Goal: Task Accomplishment & Management: Manage account settings

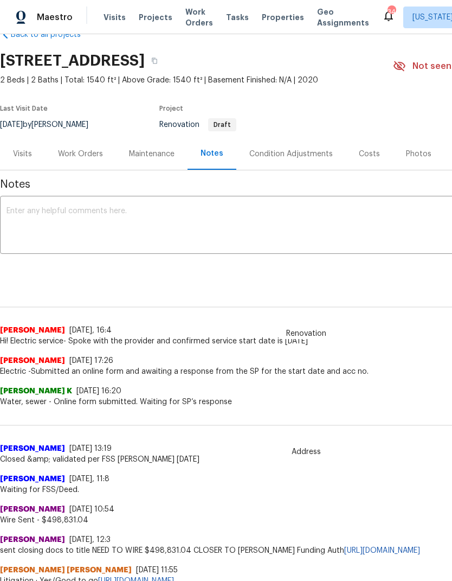
scroll to position [27, 0]
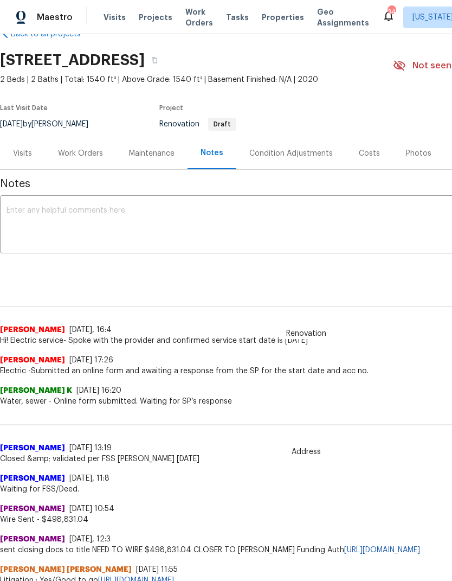
click at [87, 144] on div "Work Orders" at bounding box center [80, 153] width 71 height 32
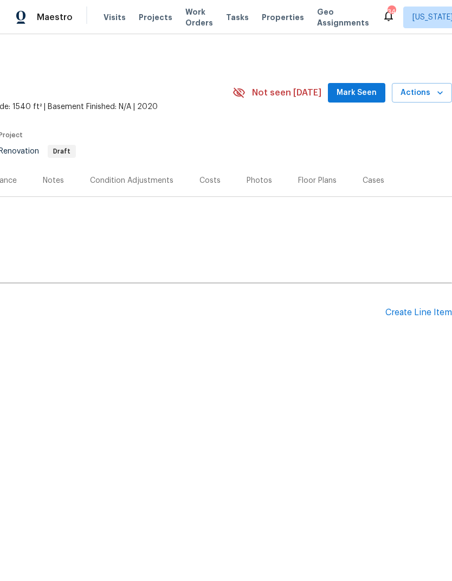
scroll to position [0, 161]
click at [412, 316] on div "Create Line Item" at bounding box center [419, 312] width 67 height 10
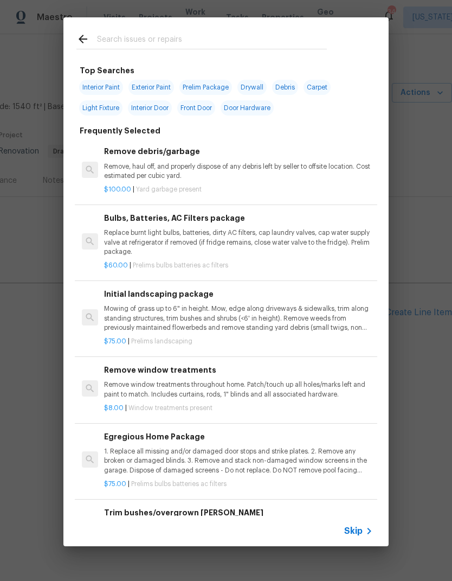
click at [167, 44] on input "text" at bounding box center [212, 41] width 230 height 16
type input "Inter"
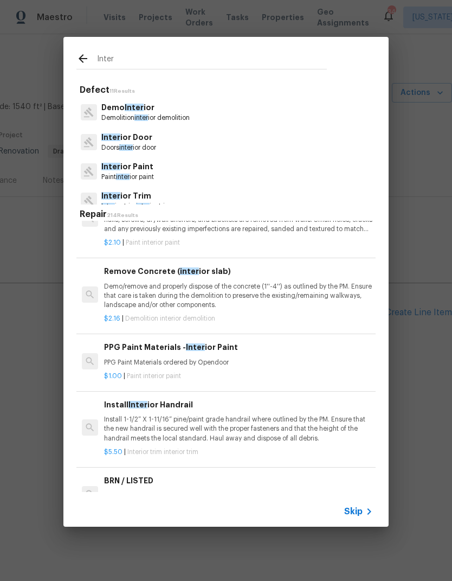
scroll to position [29, 0]
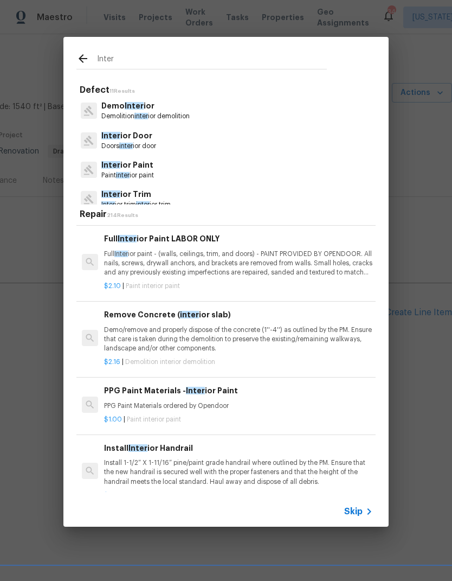
click at [143, 175] on p "Paint inter ior paint" at bounding box center [127, 175] width 53 height 9
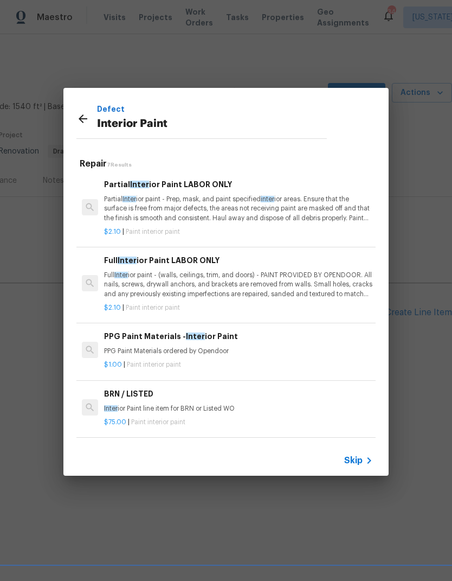
scroll to position [0, 0]
click at [191, 200] on p "Partial Inter ior paint - Prep, mask, and paint specified inter ior areas. Ensu…" at bounding box center [238, 209] width 269 height 28
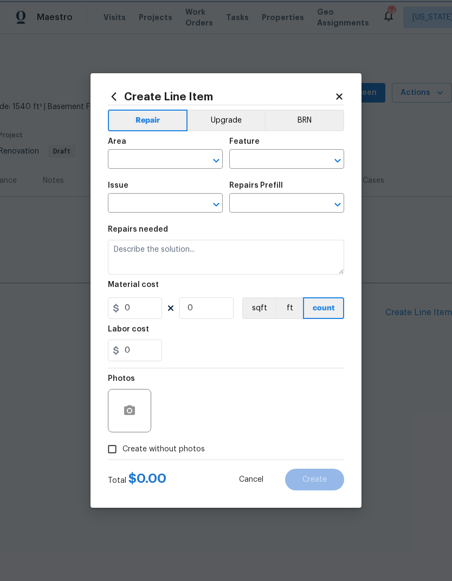
type input "Overall Paint"
type input "Interior Paint"
type input "Partial Interior Paint LABOR ONLY $2.10"
type textarea "Partial Interior paint - Prep, mask, and paint specified interior areas. Ensure…"
type input "2.1"
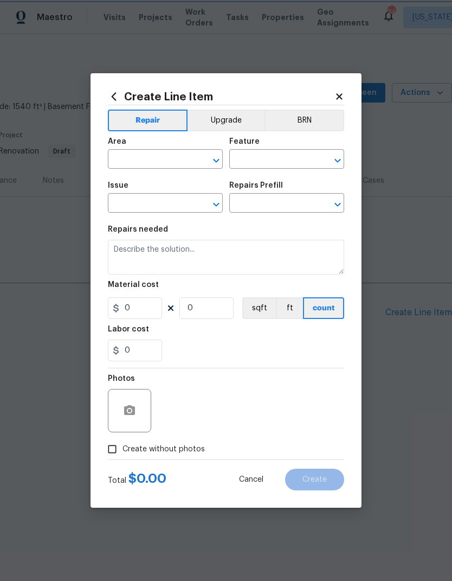
type input "1"
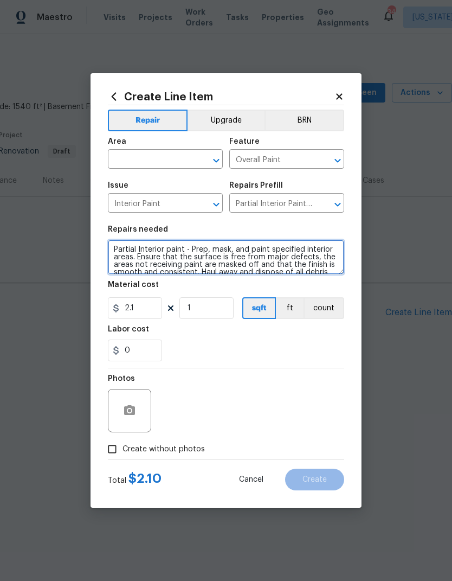
click at [196, 264] on textarea "Partial Interior paint - Prep, mask, and paint specified interior areas. Ensure…" at bounding box center [226, 257] width 236 height 35
click at [209, 254] on textarea "Partial Interior paint - Prep, mask, and paint specified interior areas. Ensure…" at bounding box center [226, 257] width 236 height 35
click at [210, 256] on textarea "Partial Interior paint - Prep, mask, and paint specified interior areas. Ensure…" at bounding box center [226, 257] width 236 height 35
click at [210, 255] on textarea "Partial Interior paint - Prep, mask, and paint specified interior areas. Ensure…" at bounding box center [226, 257] width 236 height 35
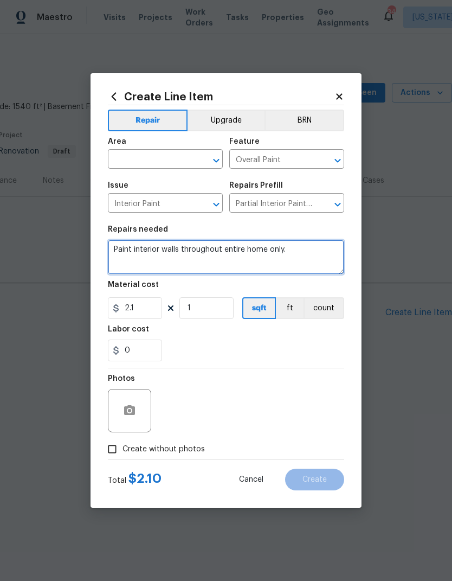
type textarea "Paint interior walls throughout entire home only."
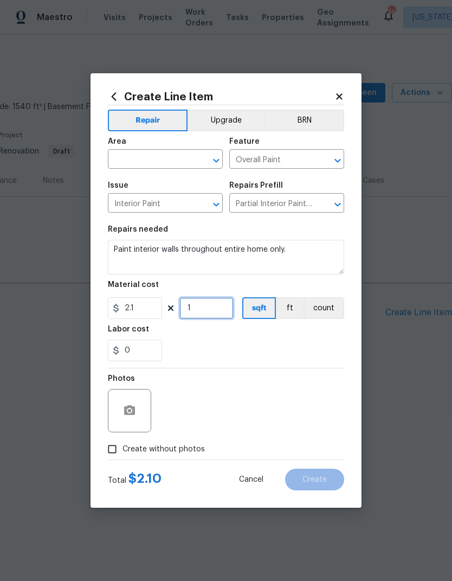
click at [215, 309] on input "1" at bounding box center [206, 308] width 54 height 22
type input "1540"
click at [268, 354] on div "0" at bounding box center [226, 350] width 236 height 22
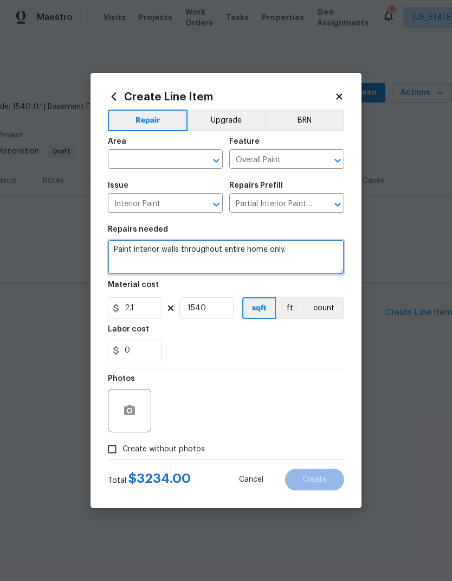
click at [303, 255] on textarea "Paint interior walls throughout entire home only." at bounding box center [226, 257] width 236 height 35
type textarea "Paint interior walls throughout entire home only. Prep walls and remove all nai…"
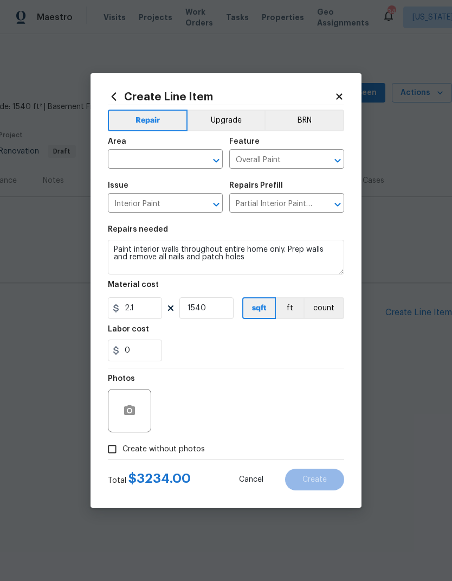
click at [302, 331] on div "Labor cost" at bounding box center [226, 332] width 236 height 14
click at [150, 161] on input "text" at bounding box center [150, 160] width 85 height 17
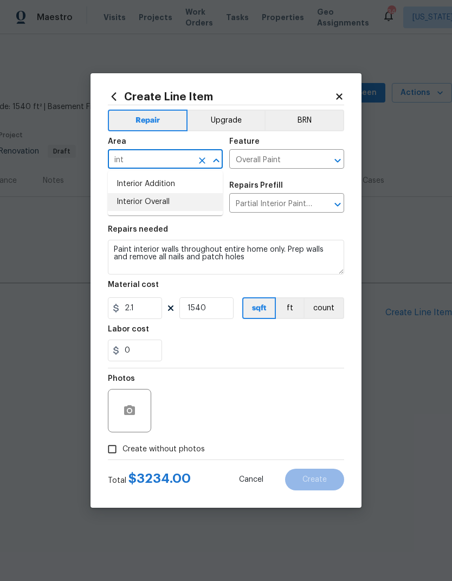
click at [189, 201] on li "Interior Overall" at bounding box center [165, 202] width 115 height 18
type input "Interior Overall"
click at [257, 345] on div "0" at bounding box center [226, 350] width 236 height 22
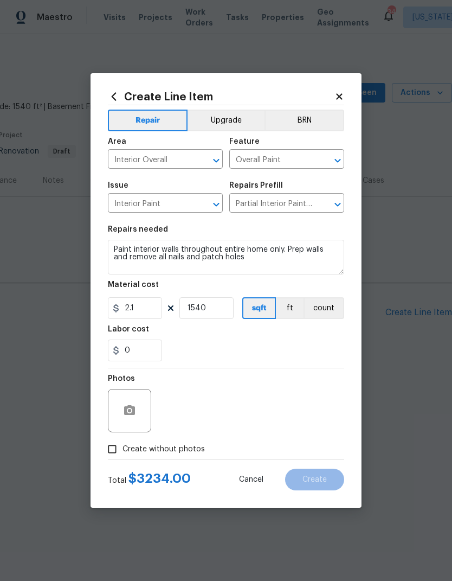
click at [108, 452] on input "Create without photos" at bounding box center [112, 449] width 21 height 21
checkbox input "true"
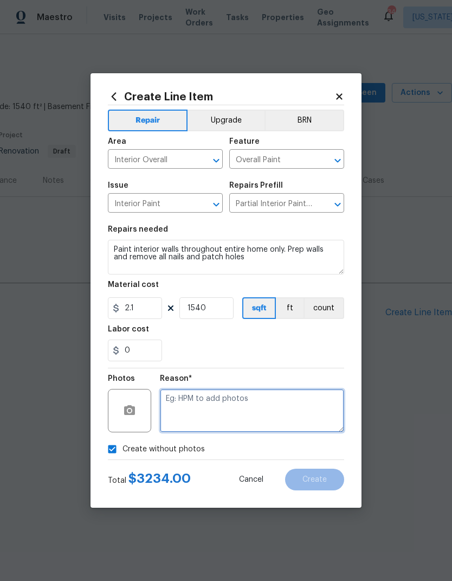
click at [254, 405] on textarea at bounding box center [252, 410] width 184 height 43
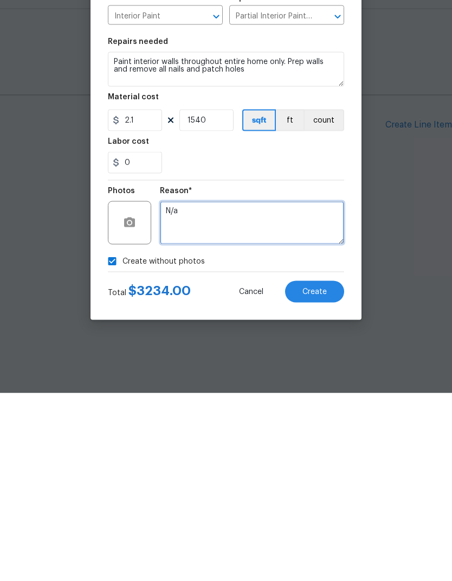
type textarea "N/a"
click at [313, 469] on button "Create" at bounding box center [314, 480] width 59 height 22
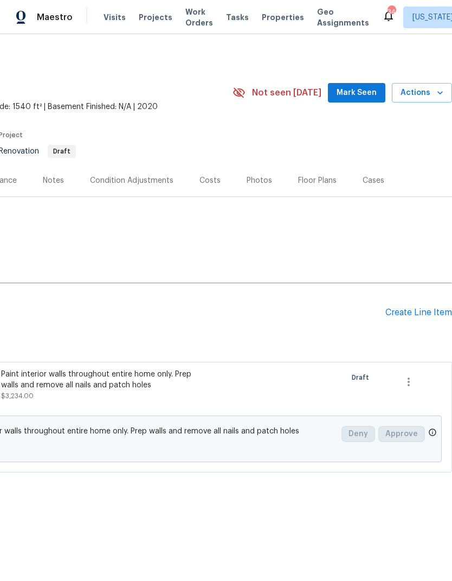
scroll to position [0, 161]
click at [422, 313] on div "Create Line Item" at bounding box center [419, 312] width 67 height 10
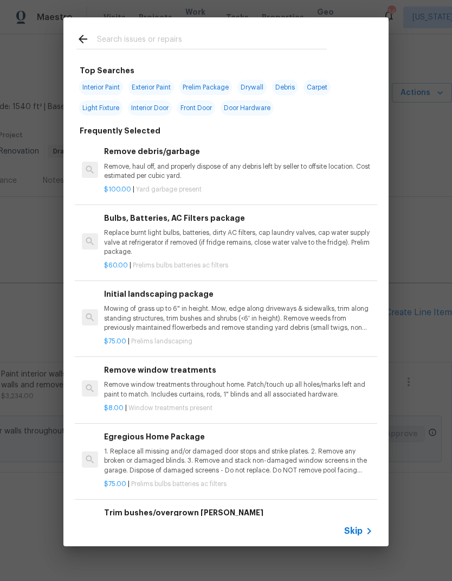
click at [235, 33] on input "text" at bounding box center [212, 41] width 230 height 16
type input "Crack"
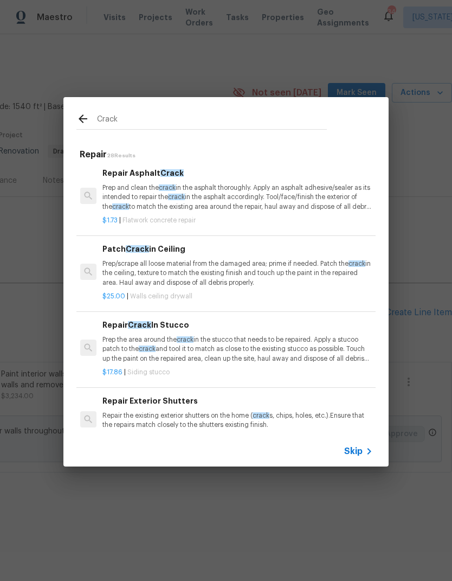
scroll to position [80, 2]
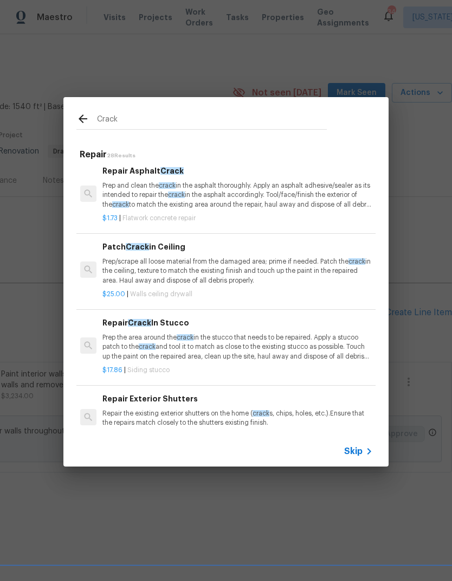
click at [265, 270] on p "Prep/scrape all loose material from the damaged area; prime if needed. Patch th…" at bounding box center [236, 271] width 269 height 28
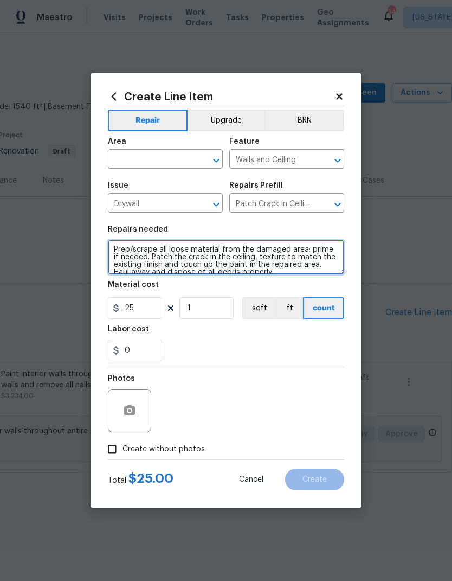
click at [277, 268] on textarea "Prep/scrape all loose material from the damaged area; prime if needed. Patch th…" at bounding box center [226, 257] width 236 height 35
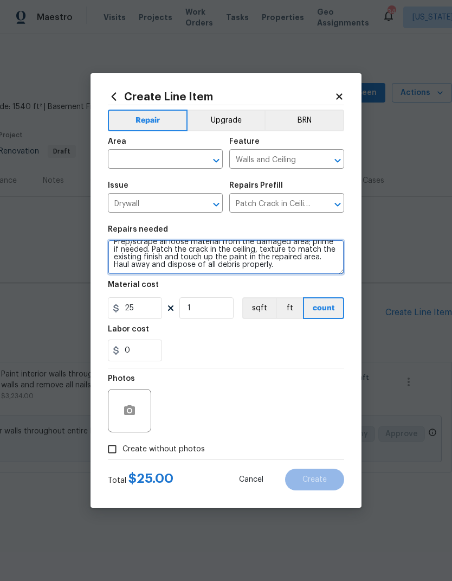
scroll to position [8, 0]
click at [264, 267] on textarea "Prep/scrape all loose material from the damaged area; prime if needed. Patch th…" at bounding box center [226, 257] width 236 height 35
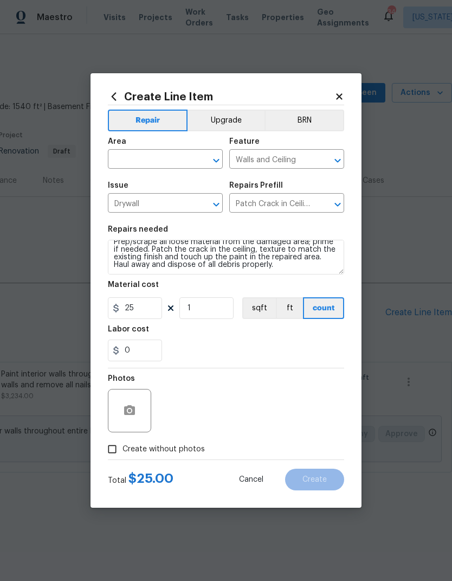
click at [259, 342] on div "0" at bounding box center [226, 350] width 236 height 22
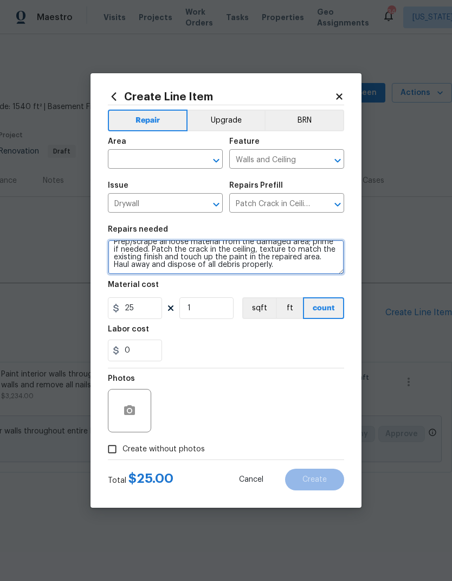
click at [278, 266] on textarea "Prep/scrape all loose material from the damaged area; prime if needed. Patch th…" at bounding box center [226, 257] width 236 height 35
click at [223, 249] on textarea "Prep/scrape all loose material from the damaged area; prime if needed. Patch th…" at bounding box center [226, 257] width 236 height 35
click at [221, 258] on textarea "Prep/scrape all loose material from the damaged area; prime if needed. Patch th…" at bounding box center [226, 257] width 236 height 35
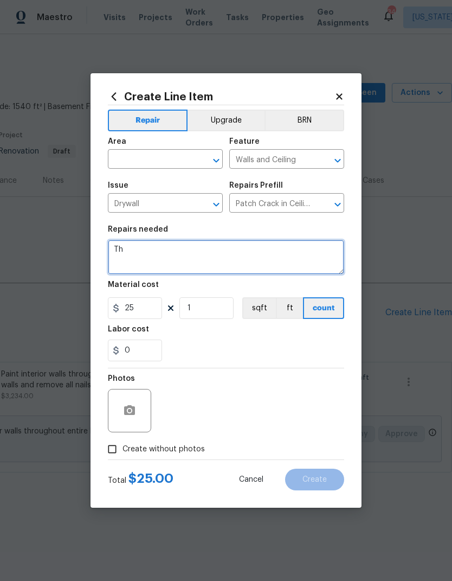
scroll to position [0, 0]
type textarea "There are hairline cracks in ceiling above kitchen, patch and prep for painting,"
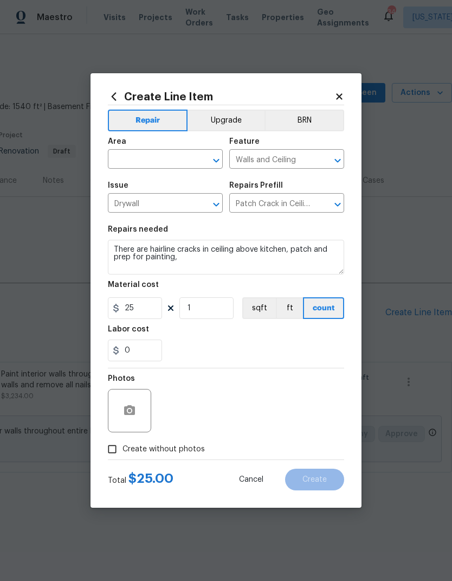
click at [127, 154] on input "text" at bounding box center [150, 160] width 85 height 17
click at [185, 196] on li "Interior Overall" at bounding box center [165, 202] width 115 height 18
type input "Interior Overall"
click at [268, 285] on div "Material cost" at bounding box center [226, 288] width 236 height 14
click at [215, 317] on input "1" at bounding box center [206, 308] width 54 height 22
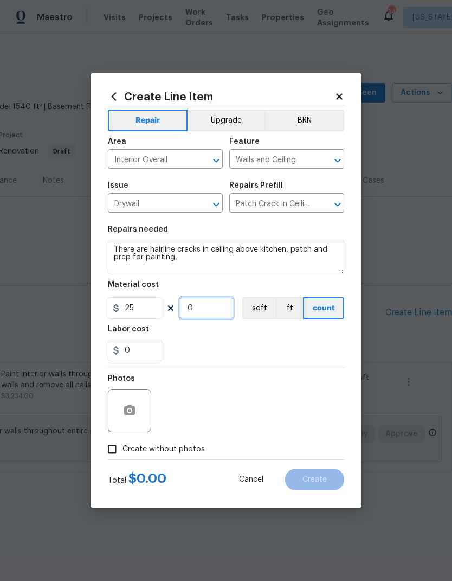
type input "2"
click at [303, 345] on div "0" at bounding box center [226, 350] width 236 height 22
click at [119, 447] on input "Create without photos" at bounding box center [112, 449] width 21 height 21
checkbox input "true"
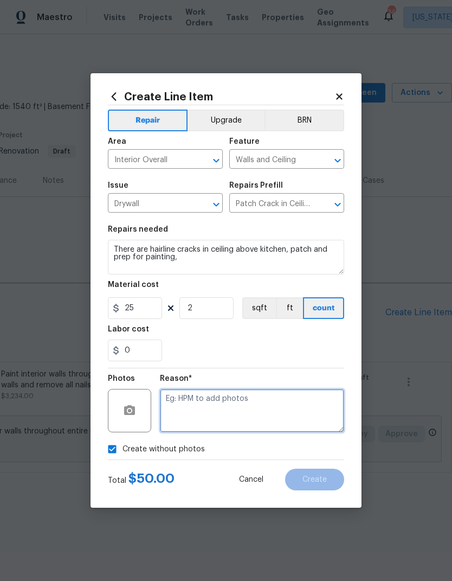
click at [273, 412] on textarea at bounding box center [252, 410] width 184 height 43
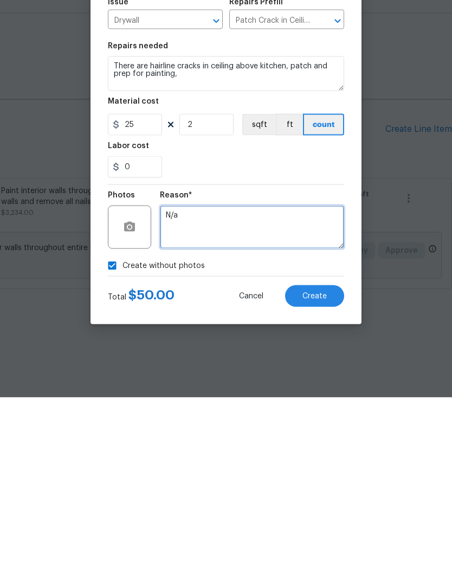
type textarea "N/a"
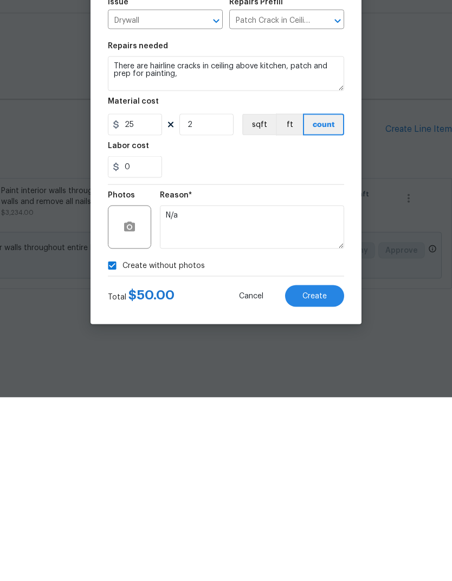
click at [315, 476] on span "Create" at bounding box center [315, 480] width 24 height 8
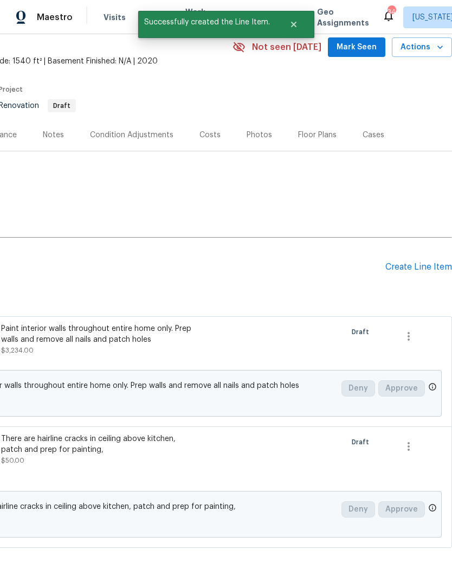
scroll to position [46, 161]
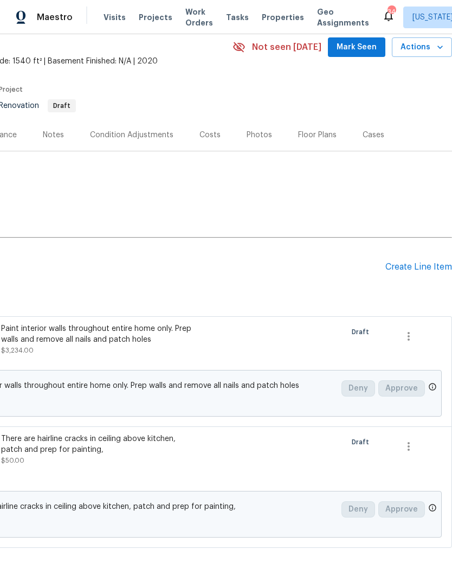
click at [422, 267] on div "Create Line Item" at bounding box center [419, 267] width 67 height 10
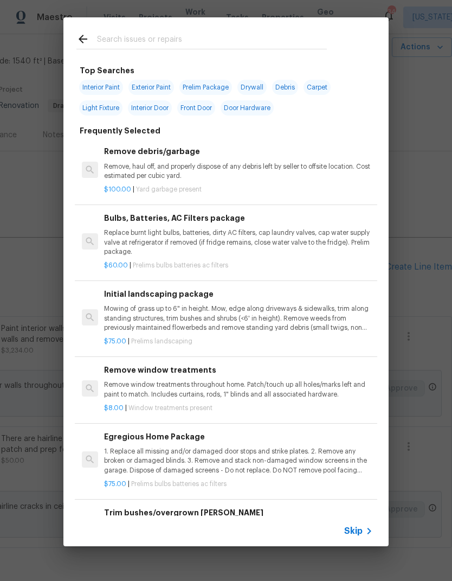
click at [234, 36] on input "text" at bounding box center [212, 41] width 230 height 16
type input "Pressure"
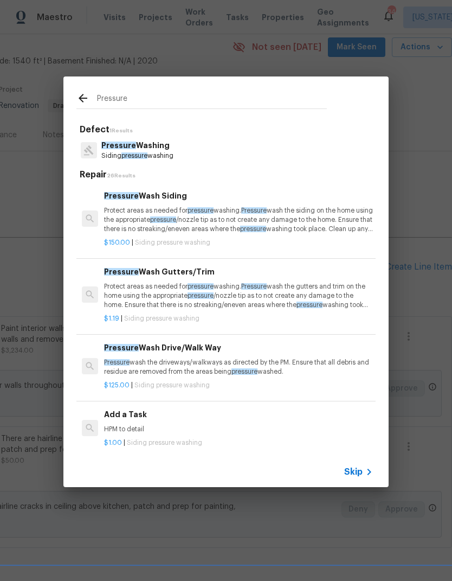
click at [221, 214] on p "Protect areas as needed for pressure washing. Pressure wash the siding on the h…" at bounding box center [238, 220] width 269 height 28
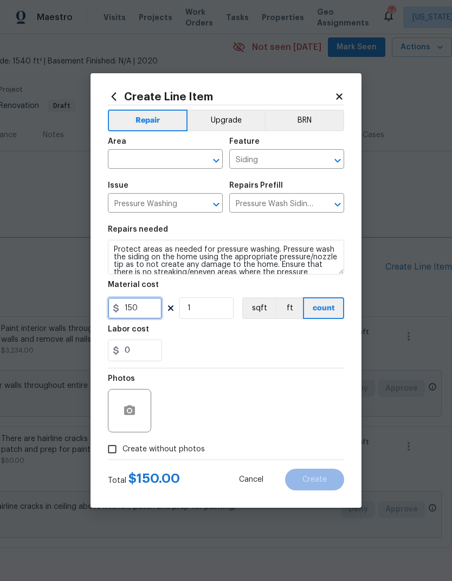
click at [149, 301] on input "150" at bounding box center [135, 308] width 54 height 22
click at [149, 310] on input "150" at bounding box center [135, 308] width 54 height 22
click at [148, 310] on input "150" at bounding box center [135, 308] width 54 height 22
click at [148, 312] on input "150" at bounding box center [135, 308] width 54 height 22
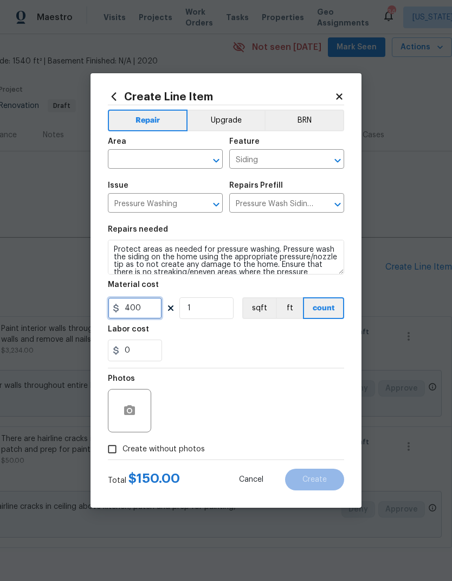
type input "400"
click at [311, 325] on section "Repairs needed Protect areas as needed for pressure washing. Pressure wash the …" at bounding box center [226, 293] width 236 height 149
click at [108, 445] on input "Create without photos" at bounding box center [112, 449] width 21 height 21
checkbox input "true"
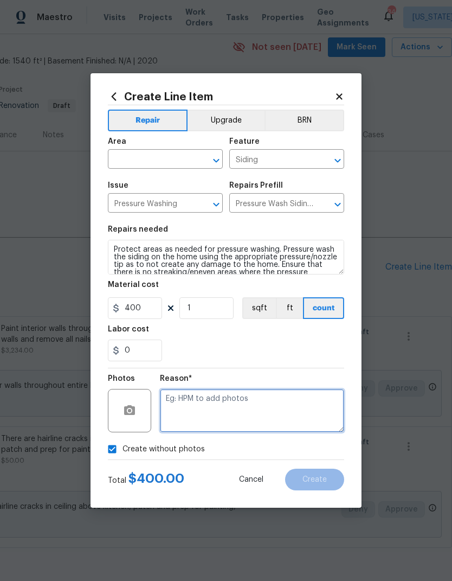
click at [289, 412] on textarea at bounding box center [252, 410] width 184 height 43
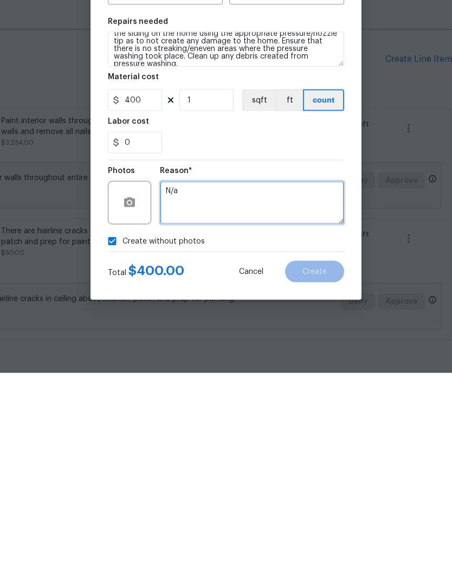
scroll to position [15, 0]
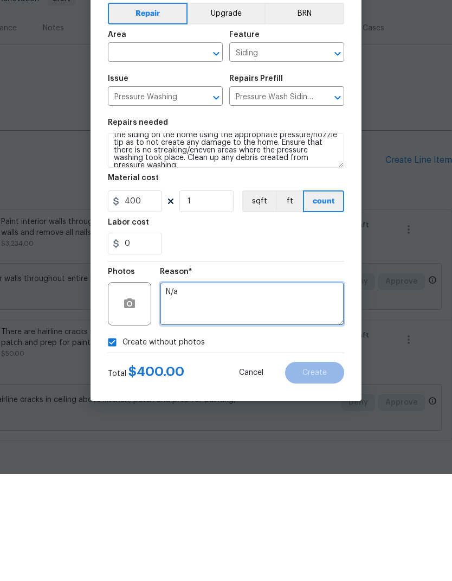
type textarea "N/a"
click at [171, 152] on input "text" at bounding box center [150, 160] width 85 height 17
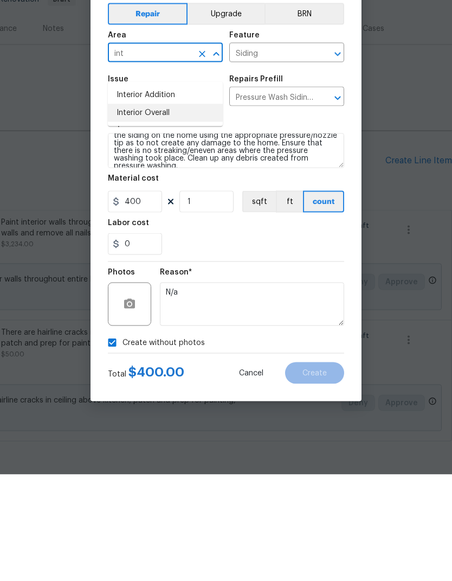
click at [180, 210] on li "Interior Overall" at bounding box center [165, 219] width 115 height 18
type input "Interior Overall"
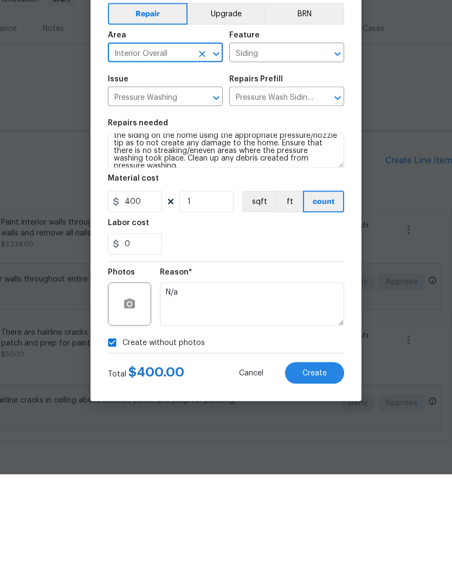
click at [198, 155] on icon "Clear" at bounding box center [202, 160] width 11 height 11
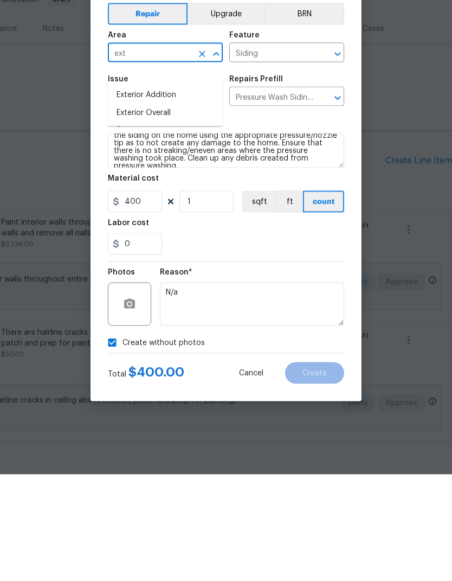
click at [178, 210] on li "Exterior Overall" at bounding box center [165, 219] width 115 height 18
type input "Exterior Overall"
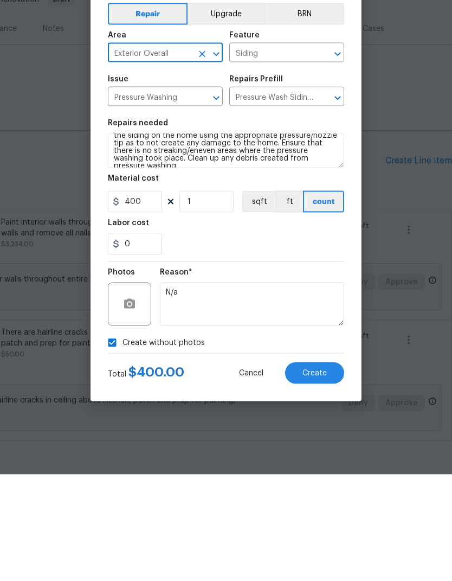
click at [284, 339] on div "0" at bounding box center [226, 350] width 236 height 22
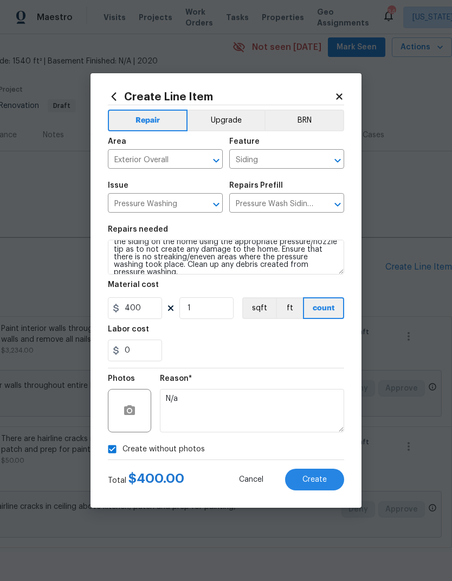
click at [323, 480] on span "Create" at bounding box center [315, 480] width 24 height 8
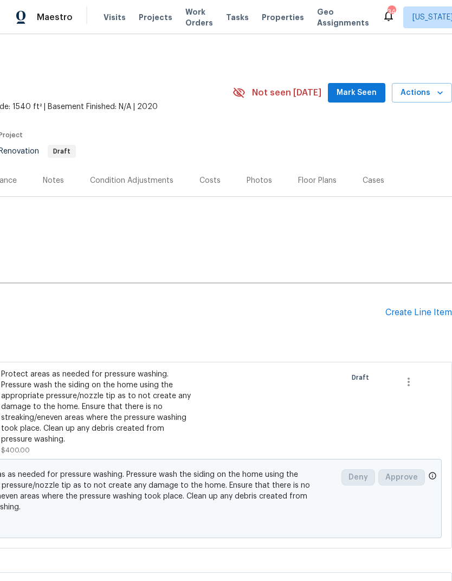
scroll to position [0, 161]
click at [425, 307] on div "Create Line Item" at bounding box center [419, 312] width 67 height 10
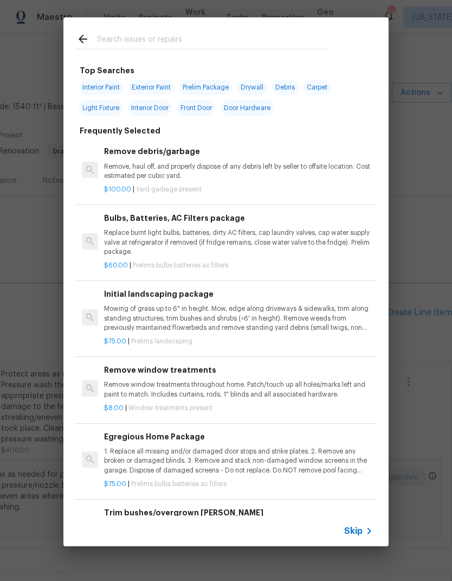
click at [242, 35] on input "text" at bounding box center [212, 41] width 230 height 16
type input "Lightb"
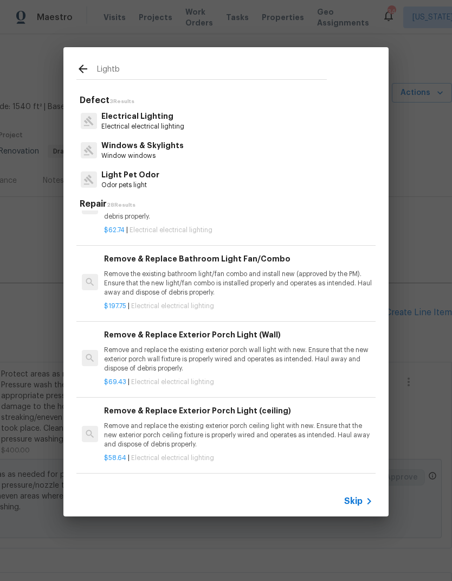
scroll to position [547, 0]
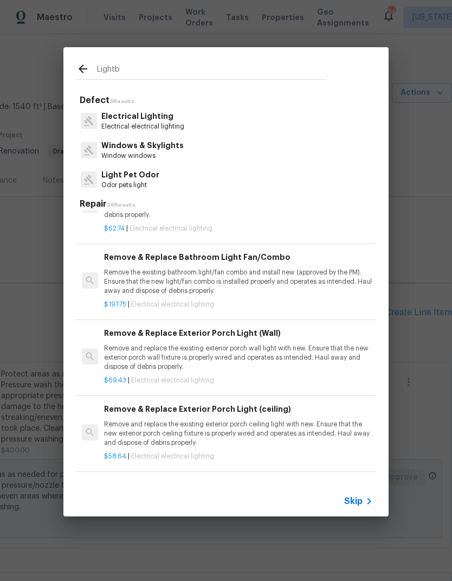
click at [273, 66] on input "Lightb" at bounding box center [212, 70] width 230 height 16
click at [293, 75] on input "Lightb" at bounding box center [212, 70] width 230 height 16
click at [284, 78] on input "Lightb" at bounding box center [212, 70] width 230 height 16
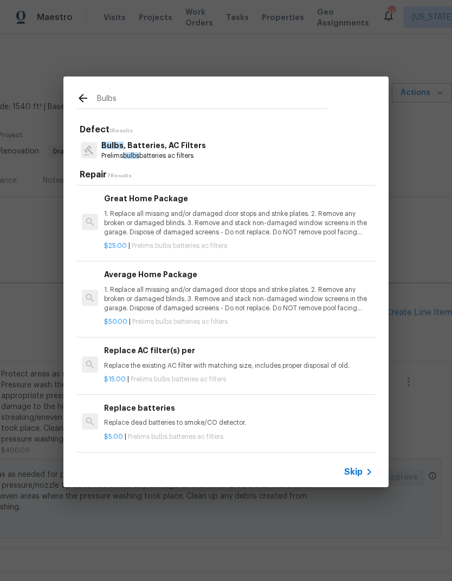
type input "Bulbs"
click at [257, 144] on div "Bulbs , Batteries, AC Filters Prelims bulbs batteries ac filters" at bounding box center [225, 150] width 299 height 29
click at [265, 150] on div "Bulbs , Batteries, AC Filters Prelims bulbs batteries ac filters" at bounding box center [225, 150] width 299 height 29
click at [164, 151] on p "Bulbs , Batteries, AC Filters" at bounding box center [153, 145] width 105 height 11
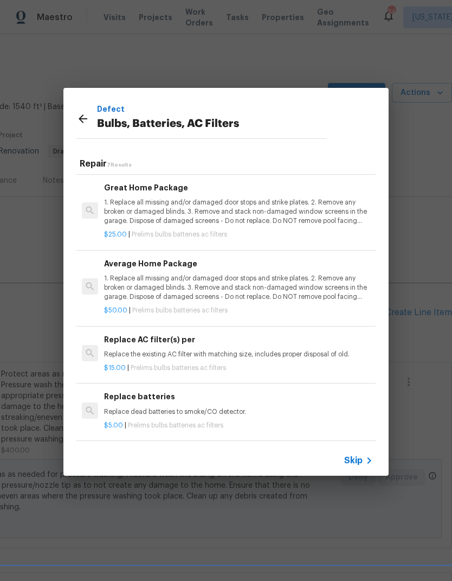
click at [99, 165] on h5 "Repair 7 Results" at bounding box center [228, 163] width 296 height 11
click at [99, 170] on div "Bulbs , Batteries, AC Filters package Replace burnt light bulbs , batteries, di…" at bounding box center [225, 305] width 299 height 271
click at [79, 118] on icon at bounding box center [82, 118] width 13 height 13
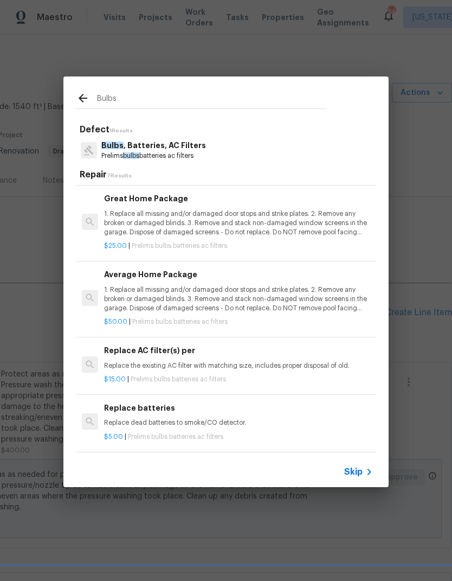
click at [119, 151] on p "Bulbs , Batteries, AC Filters" at bounding box center [153, 145] width 105 height 11
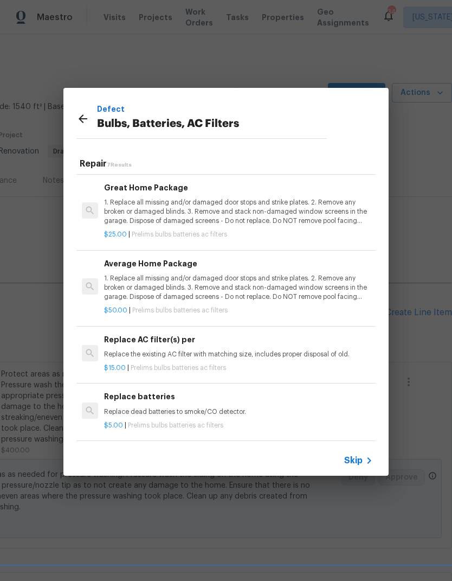
click at [88, 121] on icon at bounding box center [82, 118] width 13 height 13
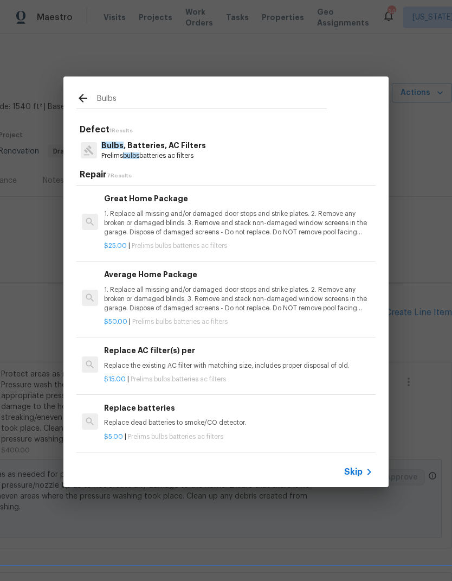
click at [88, 98] on icon at bounding box center [82, 98] width 13 height 13
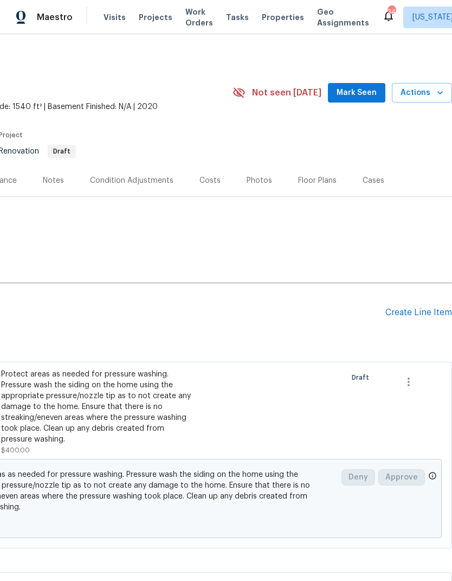
scroll to position [203, 0]
click at [420, 307] on div "Create Line Item" at bounding box center [419, 312] width 67 height 10
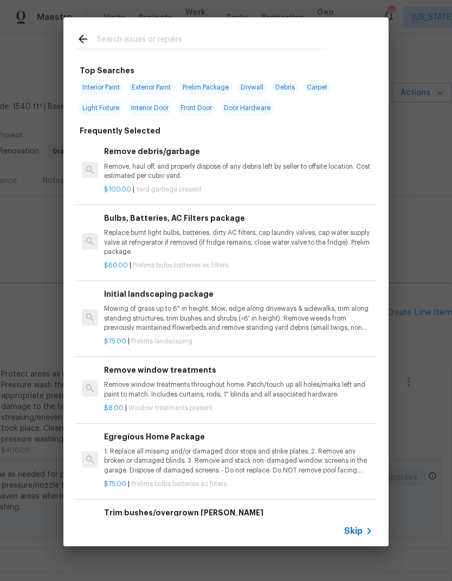
click at [121, 233] on p "Replace burnt light bulbs, batteries, dirty AC filters, cap laundry valves, cap…" at bounding box center [238, 242] width 269 height 28
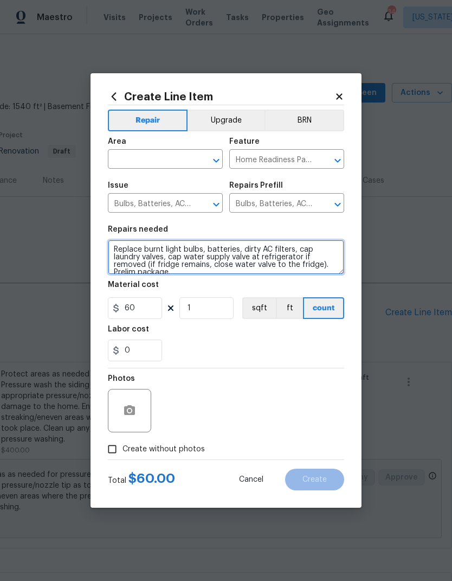
click at [190, 273] on textarea "Replace burnt light bulbs, batteries, dirty AC filters, cap laundry valves, cap…" at bounding box center [226, 257] width 236 height 35
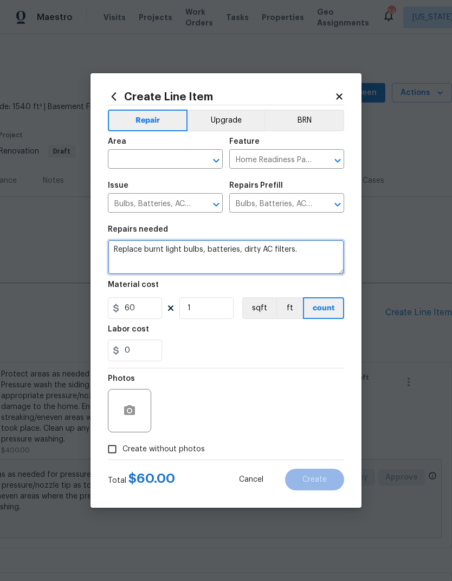
type textarea "Replace burnt light bulbs, batteries, dirty AC filters."
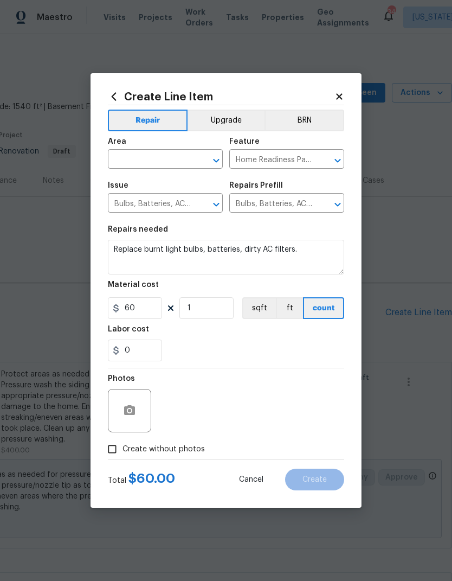
click at [149, 158] on input "text" at bounding box center [150, 160] width 85 height 17
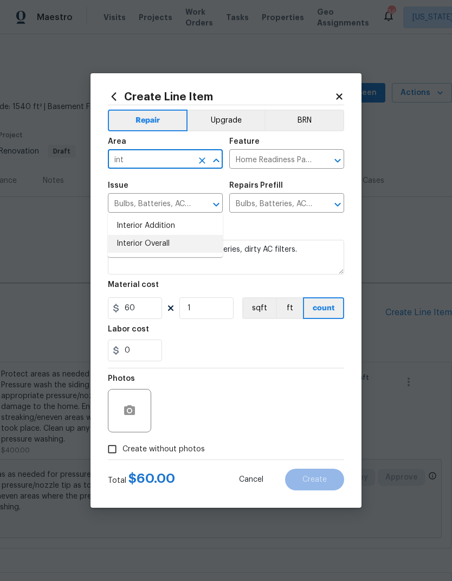
click at [174, 235] on li "Interior Overall" at bounding box center [165, 244] width 115 height 18
type input "Interior Overall"
click at [246, 360] on div "0" at bounding box center [226, 350] width 236 height 22
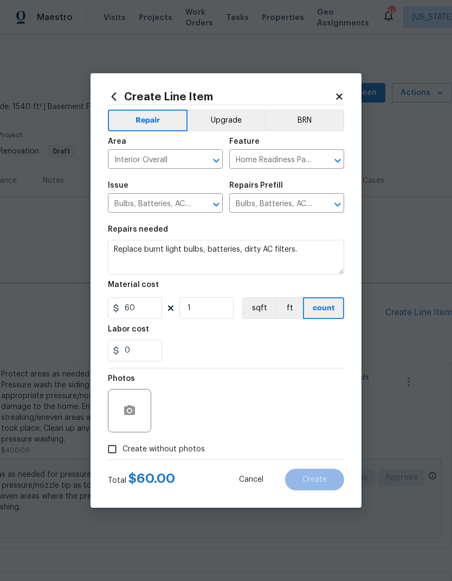
click at [113, 459] on input "Create without photos" at bounding box center [112, 449] width 21 height 21
checkbox input "true"
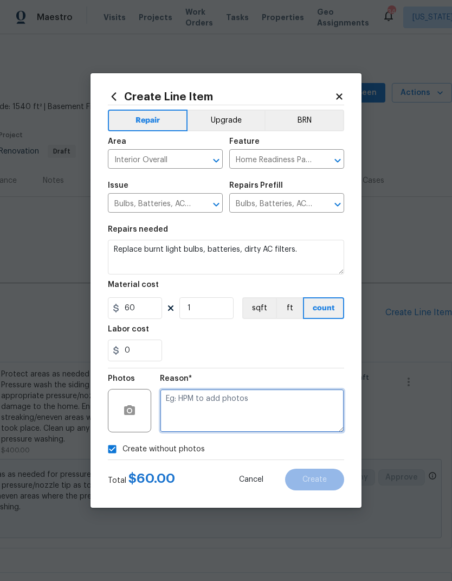
click at [272, 408] on textarea at bounding box center [252, 410] width 184 height 43
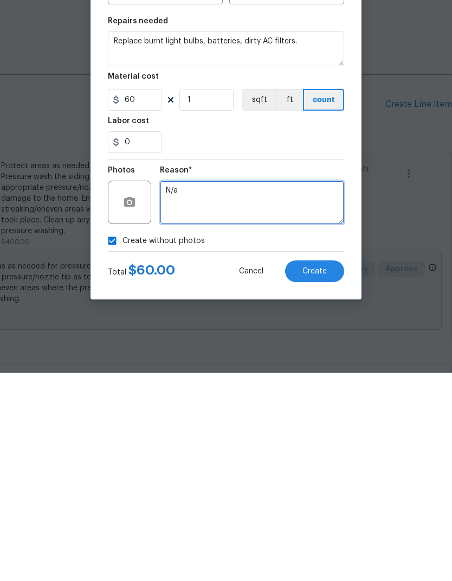
type textarea "N/a"
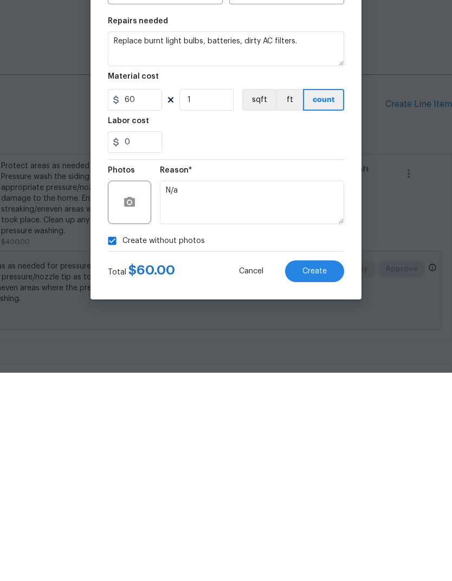
click at [313, 469] on button "Create" at bounding box center [314, 480] width 59 height 22
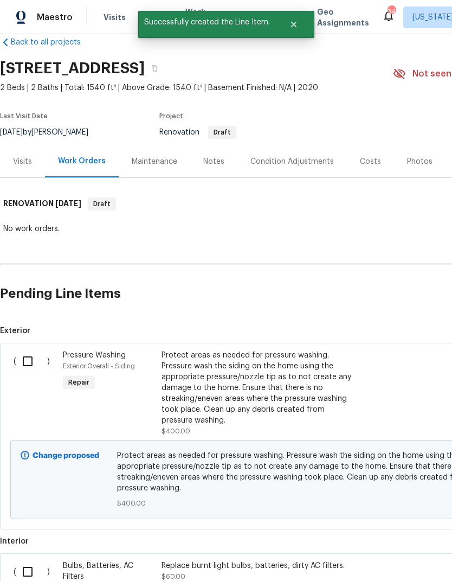
scroll to position [19, 0]
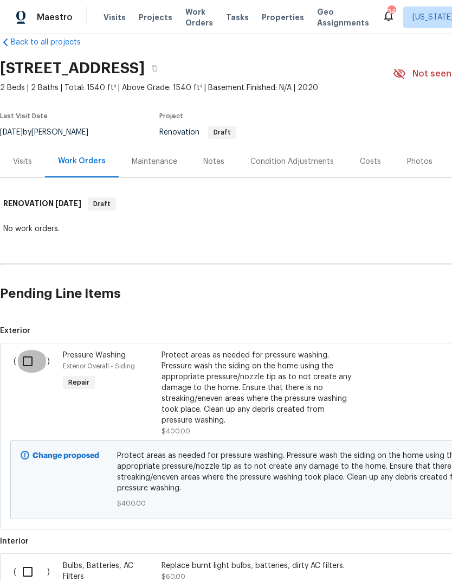
click at [29, 350] on input "checkbox" at bounding box center [31, 361] width 31 height 23
checkbox input "true"
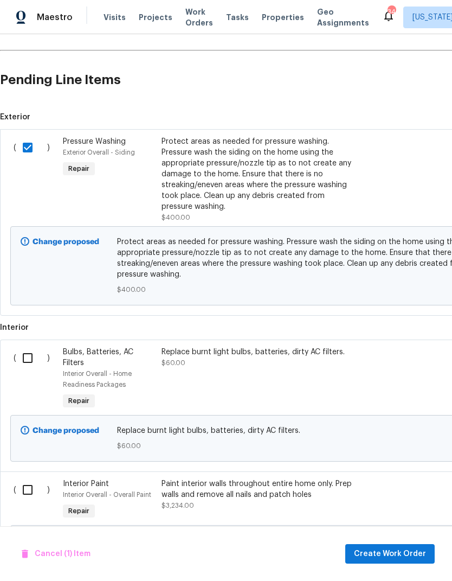
scroll to position [233, 0]
click at [27, 347] on input "checkbox" at bounding box center [31, 358] width 31 height 23
checkbox input "true"
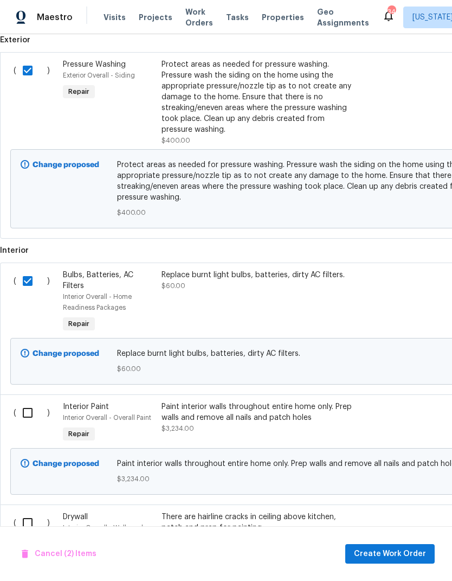
scroll to position [310, 0]
click at [28, 401] on input "checkbox" at bounding box center [31, 412] width 31 height 23
checkbox input "true"
click at [27, 511] on input "checkbox" at bounding box center [31, 522] width 31 height 23
checkbox input "true"
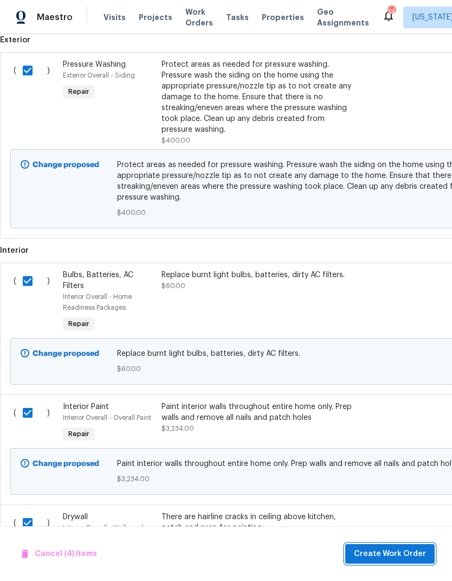
click at [412, 546] on button "Create Work Order" at bounding box center [389, 554] width 89 height 20
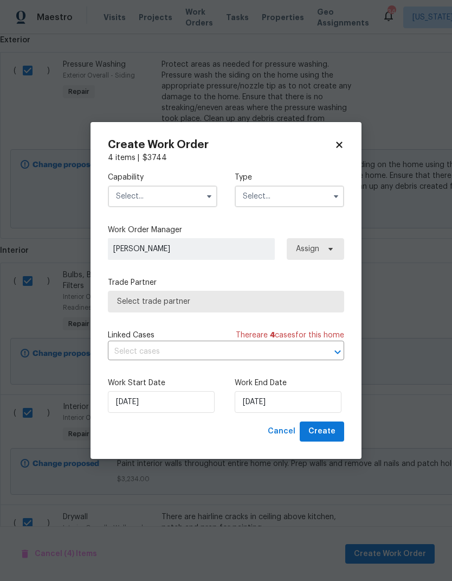
click at [155, 196] on input "text" at bounding box center [163, 196] width 110 height 22
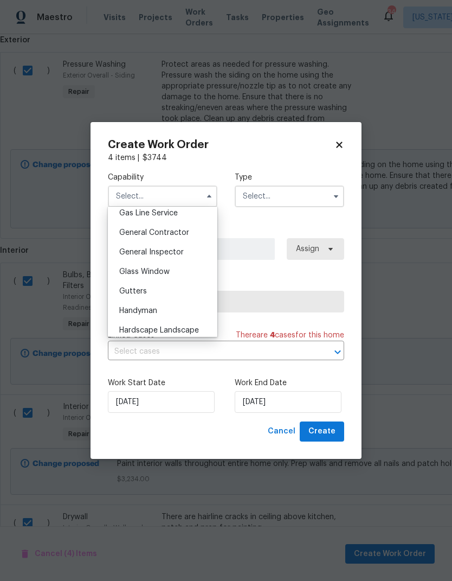
scroll to position [502, 0]
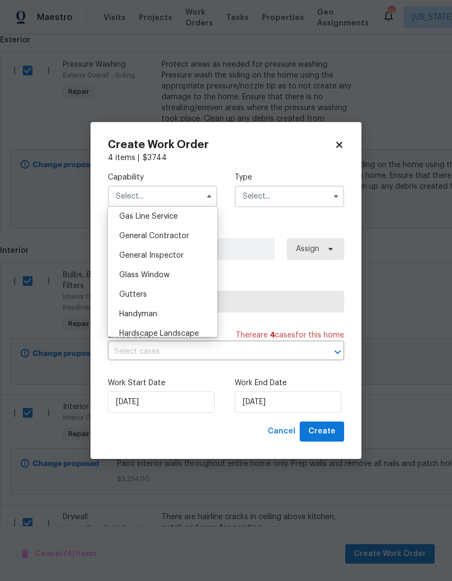
click at [142, 240] on div "General Contractor" at bounding box center [163, 236] width 104 height 20
type input "General Contractor"
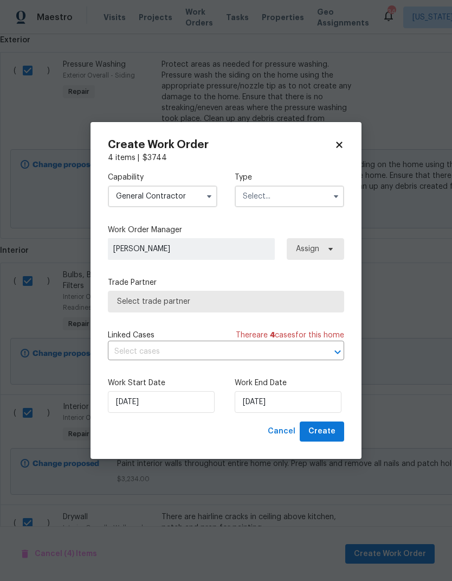
click at [300, 187] on input "text" at bounding box center [290, 196] width 110 height 22
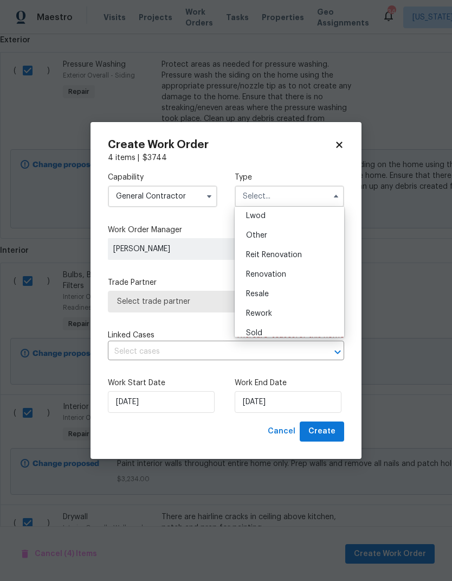
scroll to position [121, 0]
click at [293, 278] on div "Renovation" at bounding box center [290, 274] width 104 height 20
type input "Renovation"
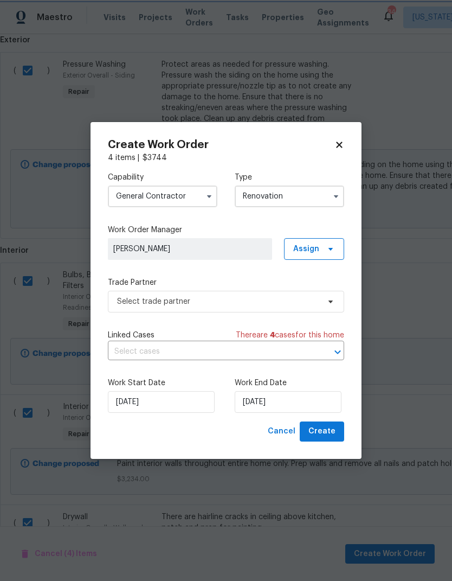
scroll to position [0, 0]
click at [320, 254] on span "Assign" at bounding box center [314, 249] width 60 height 22
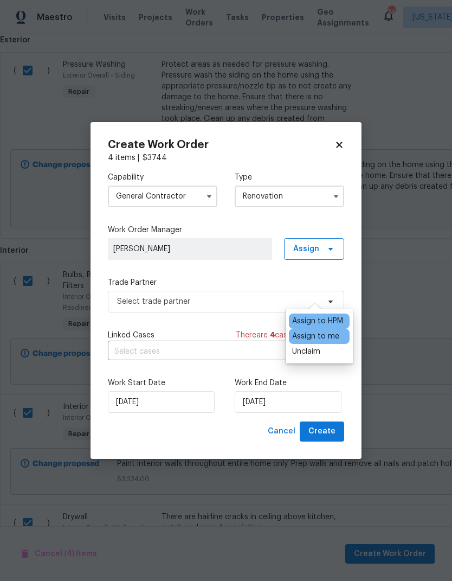
click at [325, 331] on div "Assign to me" at bounding box center [315, 336] width 47 height 11
click at [233, 271] on div "Capability General Contractor Type Renovation Work Order Manager Nicolas Campuz…" at bounding box center [226, 292] width 236 height 258
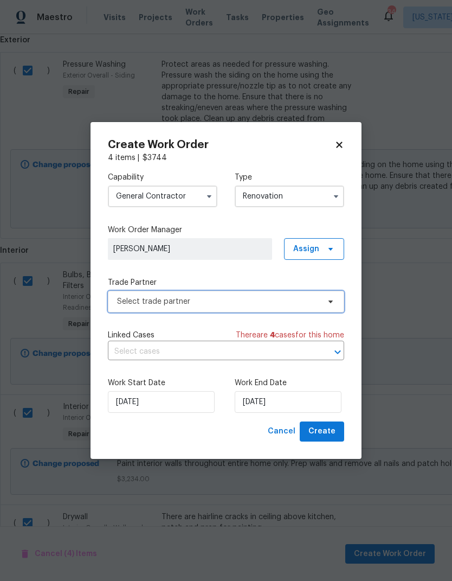
click at [274, 302] on span "Select trade partner" at bounding box center [218, 301] width 202 height 11
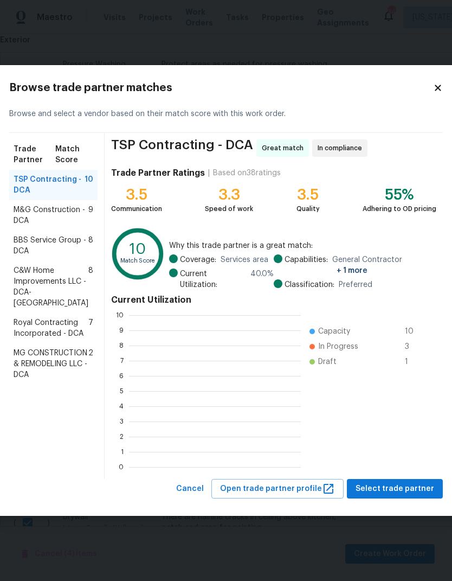
scroll to position [1, 1]
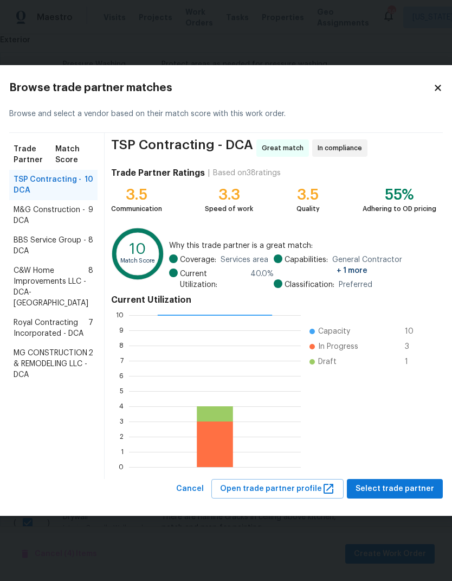
click at [37, 307] on span "C&W Home Improvements LLC - DCA-MD" at bounding box center [51, 286] width 75 height 43
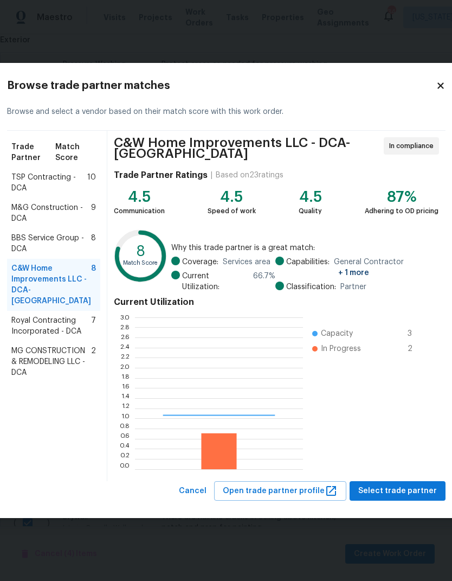
scroll to position [152, 168]
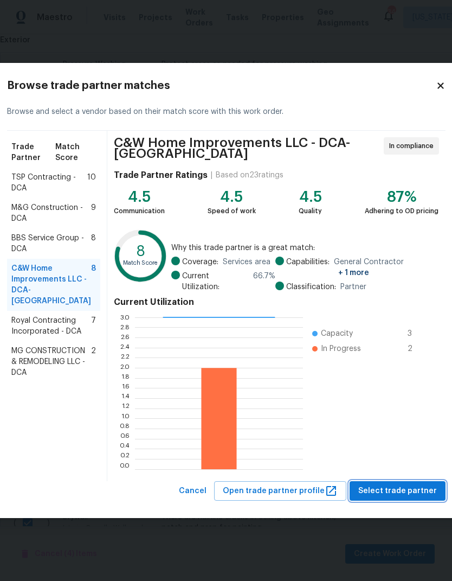
click at [419, 484] on span "Select trade partner" at bounding box center [397, 491] width 79 height 14
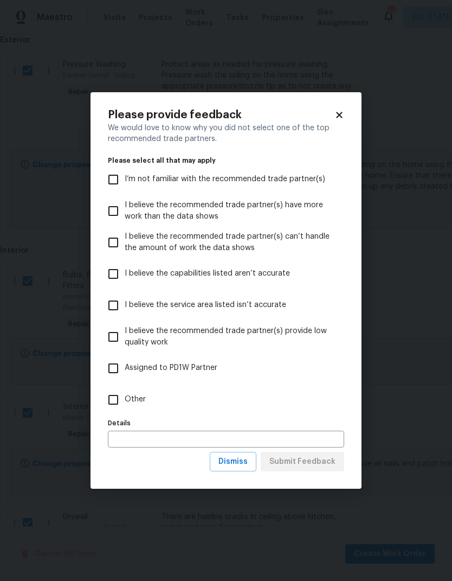
click at [118, 402] on input "Other" at bounding box center [113, 399] width 23 height 23
checkbox input "true"
click at [194, 438] on input "text" at bounding box center [226, 439] width 236 height 17
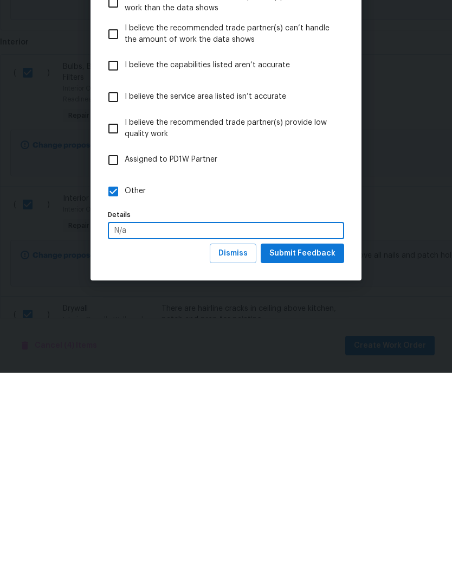
type input "N/a"
click at [333, 455] on span "Submit Feedback" at bounding box center [303, 462] width 66 height 14
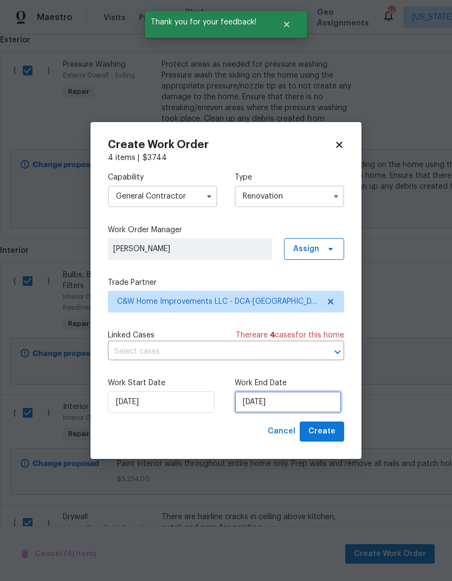
click at [274, 404] on input "[DATE]" at bounding box center [288, 402] width 107 height 22
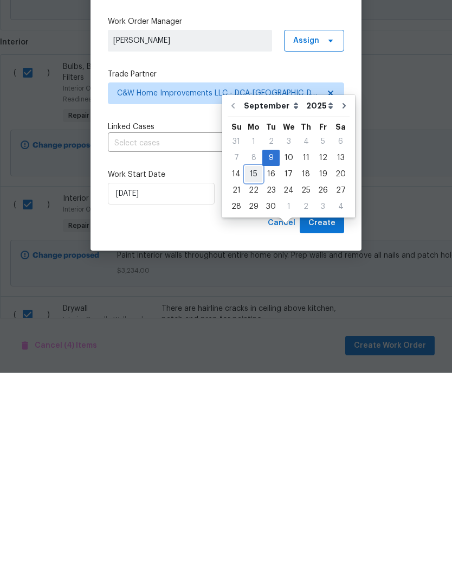
click at [252, 375] on div "15" at bounding box center [253, 382] width 17 height 15
type input "[DATE]"
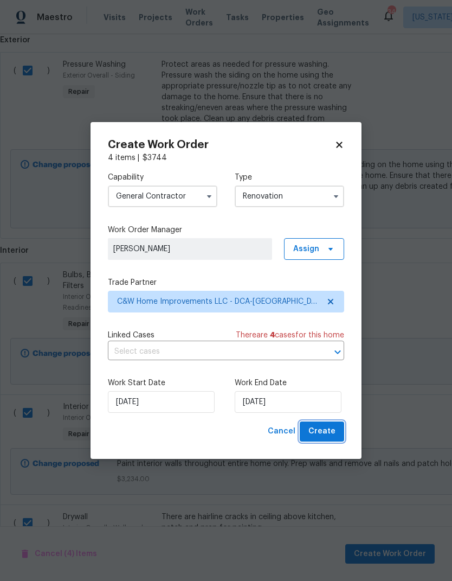
click at [325, 429] on span "Create" at bounding box center [322, 432] width 27 height 14
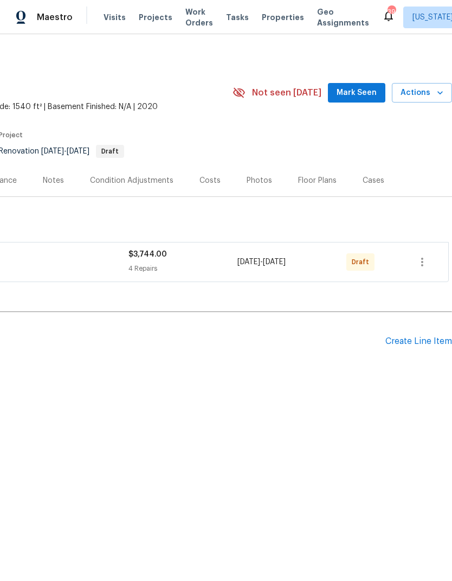
scroll to position [0, 161]
click at [423, 259] on icon "button" at bounding box center [422, 262] width 2 height 9
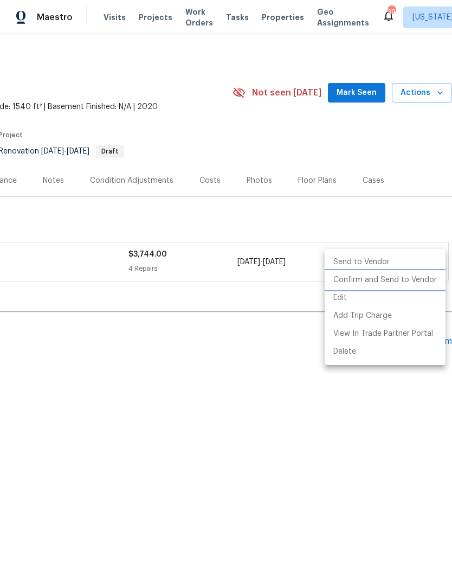
click at [386, 279] on li "Confirm and Send to Vendor" at bounding box center [385, 280] width 121 height 18
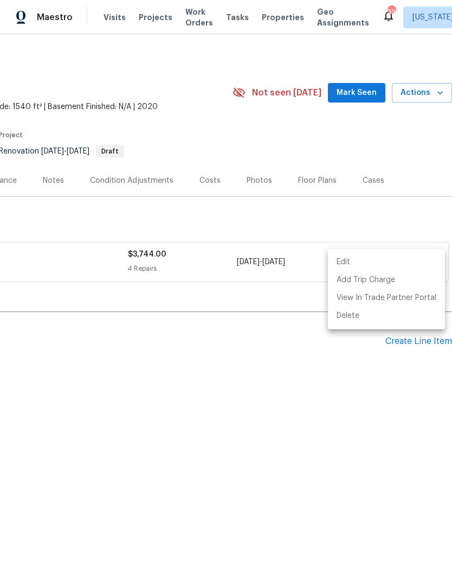
click at [377, 463] on div at bounding box center [226, 290] width 452 height 581
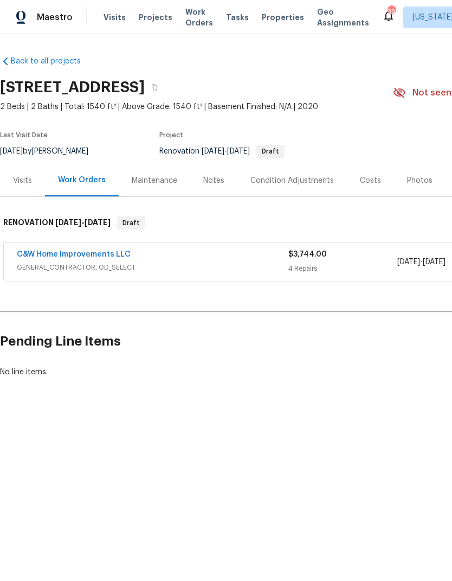
scroll to position [0, 0]
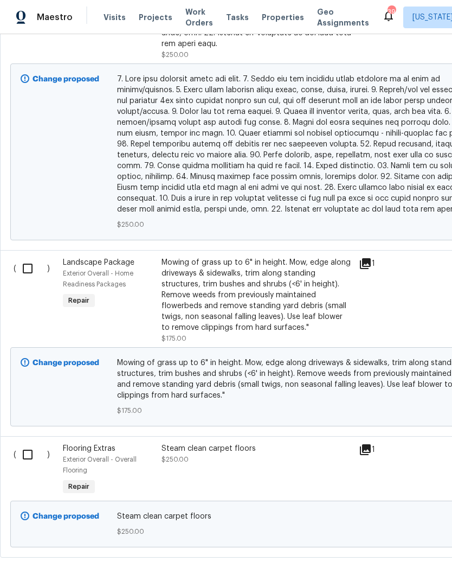
scroll to position [640, 0]
click at [32, 450] on input "checkbox" at bounding box center [31, 455] width 31 height 23
checkbox input "true"
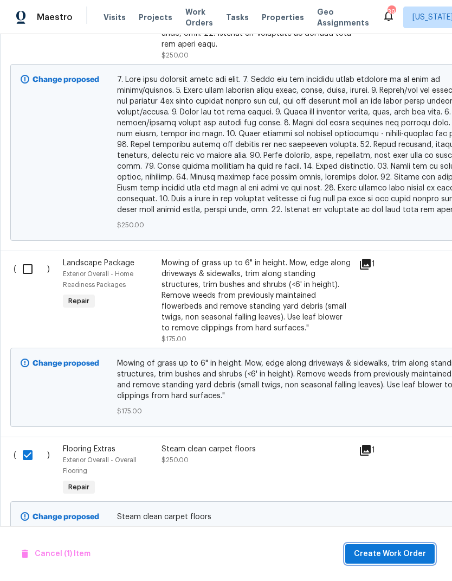
click at [398, 546] on button "Create Work Order" at bounding box center [389, 554] width 89 height 20
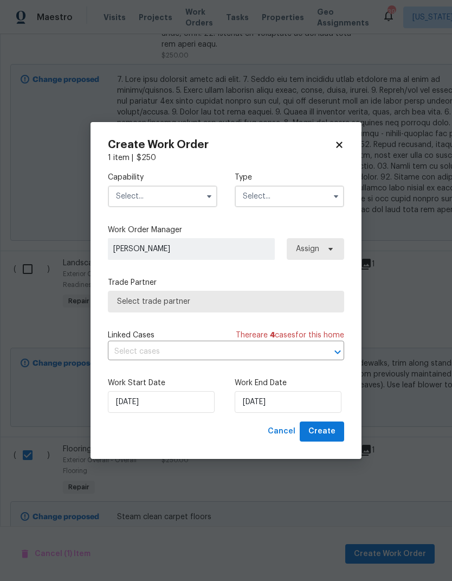
click at [187, 194] on input "text" at bounding box center [163, 196] width 110 height 22
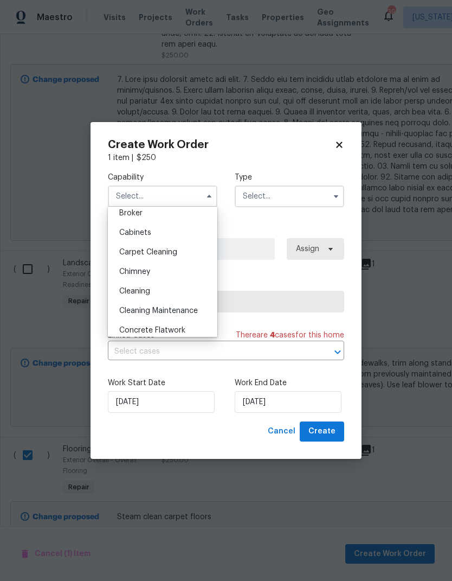
scroll to position [84, 0]
click at [163, 255] on span "Carpet Cleaning" at bounding box center [148, 253] width 58 height 8
type input "Carpet Cleaning"
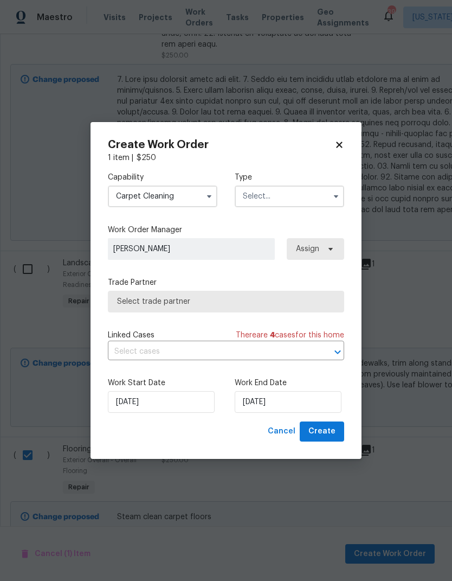
click at [316, 203] on input "text" at bounding box center [290, 196] width 110 height 22
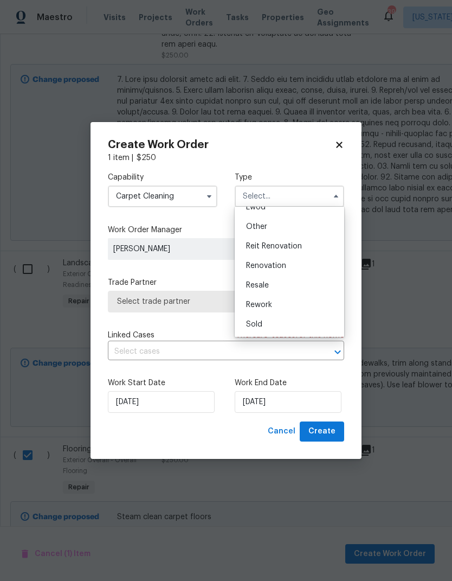
scroll to position [129, 0]
click at [286, 264] on span "Renovation" at bounding box center [266, 266] width 40 height 8
type input "Renovation"
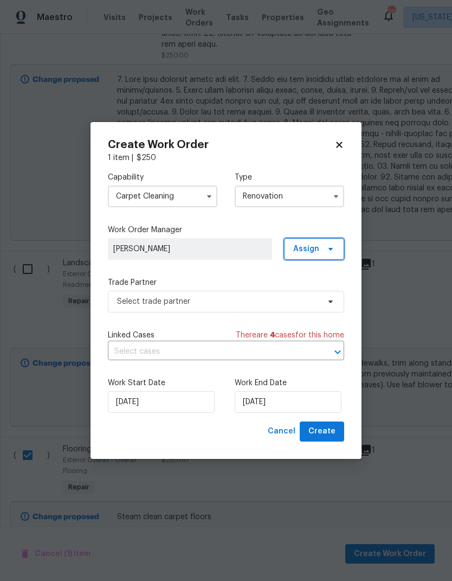
click at [326, 242] on span "Assign" at bounding box center [314, 249] width 60 height 22
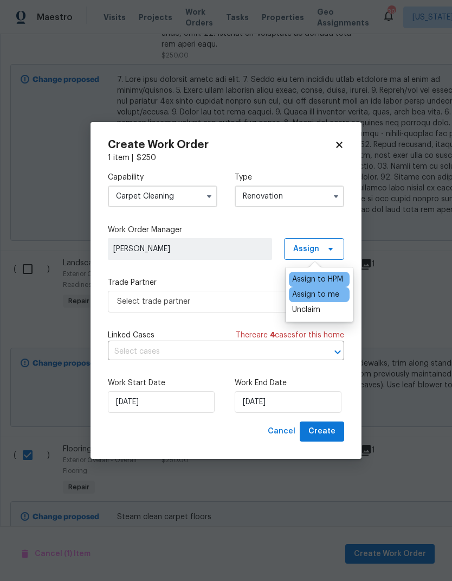
click at [235, 274] on div "Capability Carpet Cleaning Type Renovation Work Order Manager Nicolas Campuzano…" at bounding box center [226, 292] width 236 height 258
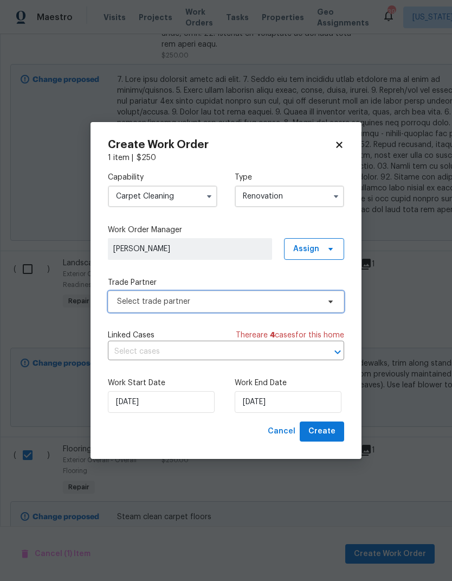
click at [259, 310] on span "Select trade partner" at bounding box center [226, 302] width 236 height 22
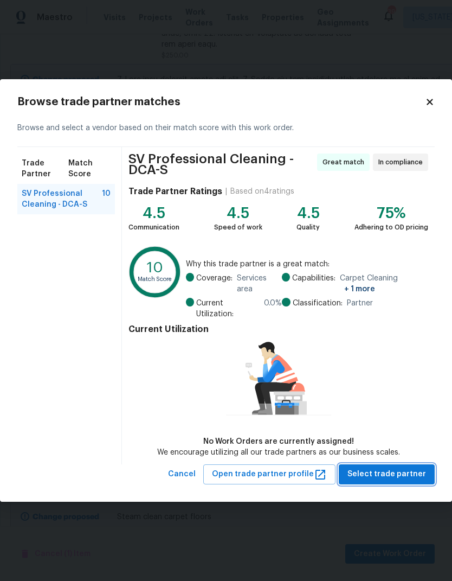
click at [409, 481] on button "Select trade partner" at bounding box center [387, 474] width 96 height 20
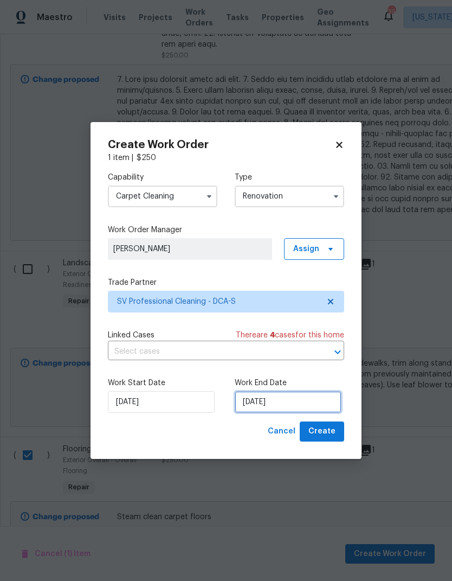
click at [284, 407] on input "[DATE]" at bounding box center [288, 402] width 107 height 22
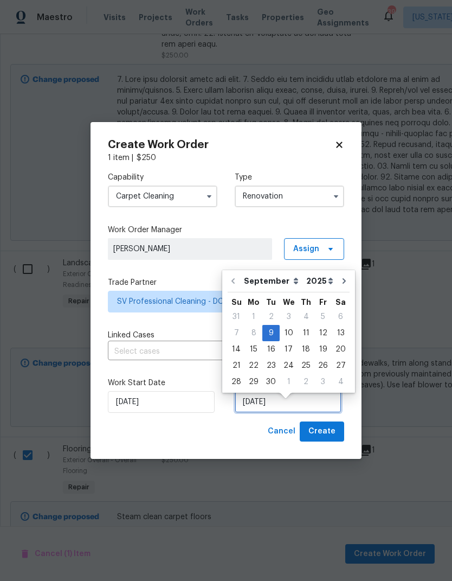
scroll to position [8, 0]
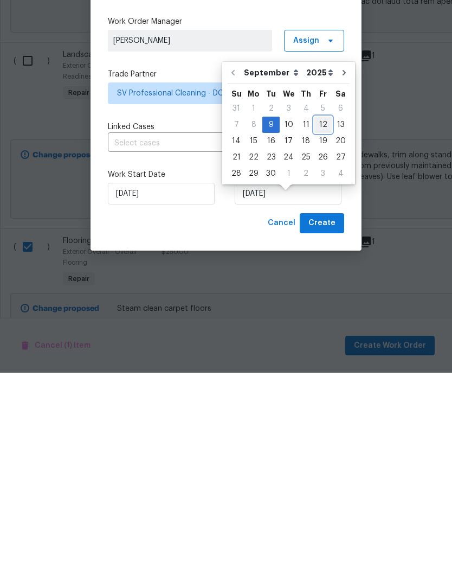
click at [319, 325] on div "12" at bounding box center [323, 332] width 17 height 15
type input "[DATE]"
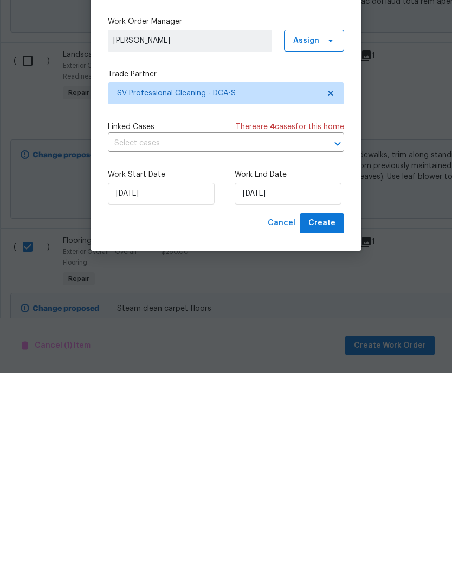
scroll to position [42, 0]
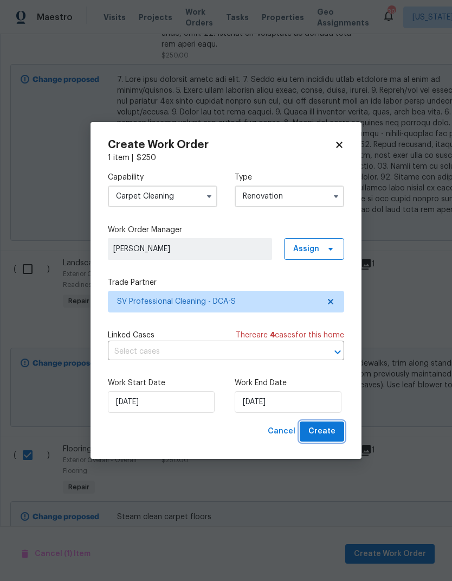
click at [329, 434] on span "Create" at bounding box center [322, 432] width 27 height 14
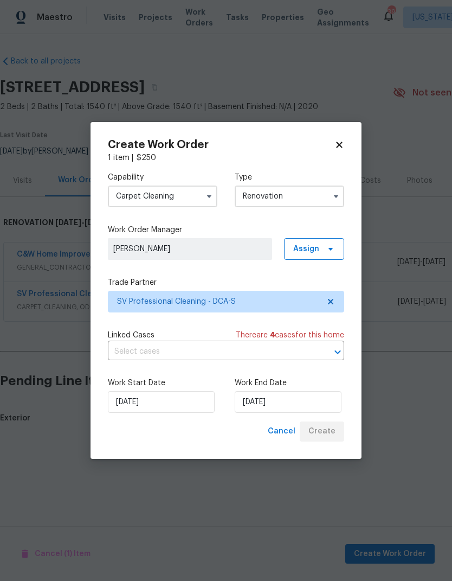
scroll to position [0, 0]
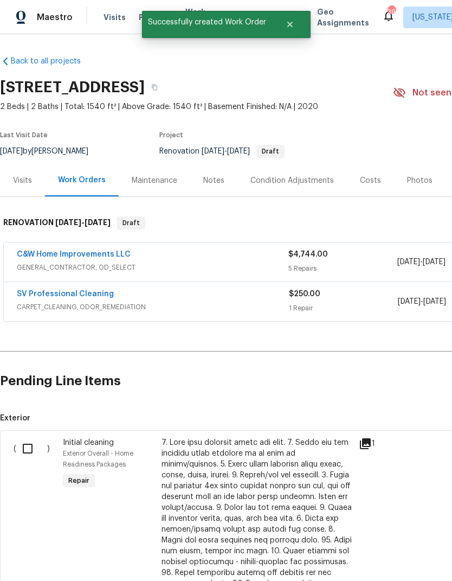
click at [99, 292] on link "SV Professional Cleaning" at bounding box center [65, 294] width 97 height 8
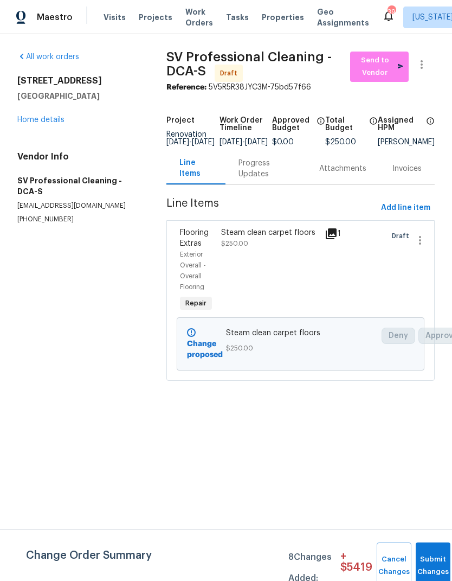
click at [257, 259] on div "Steam clean carpet floors $250.00" at bounding box center [269, 270] width 103 height 93
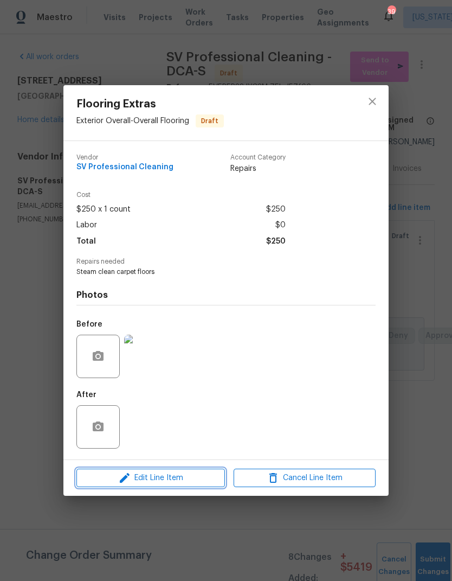
click at [172, 479] on span "Edit Line Item" at bounding box center [151, 478] width 142 height 14
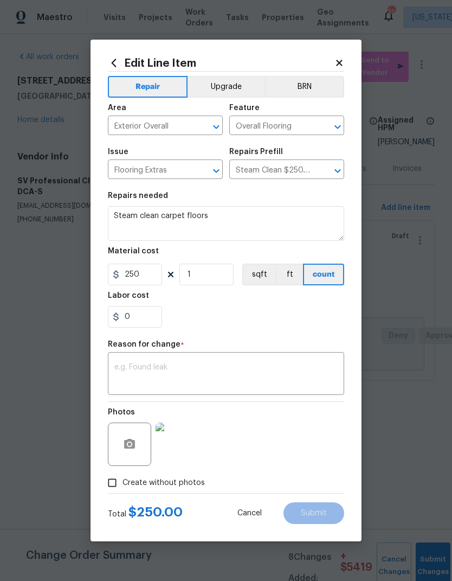
click at [338, 65] on icon at bounding box center [339, 63] width 6 height 6
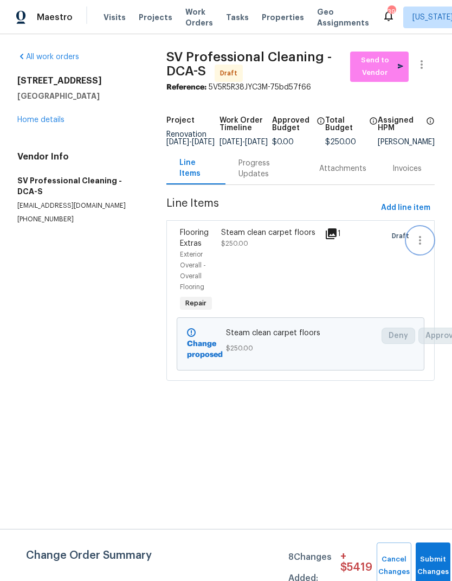
click at [423, 247] on icon "button" at bounding box center [420, 240] width 13 height 13
click at [352, 297] on div at bounding box center [226, 290] width 452 height 581
click at [434, 556] on button "Submit Changes" at bounding box center [433, 565] width 35 height 47
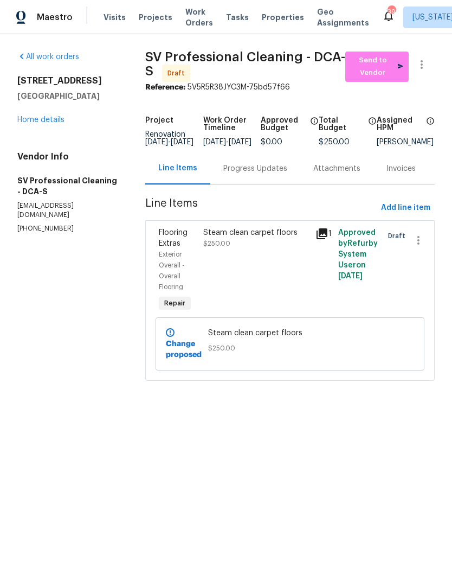
click at [24, 122] on link "Home details" at bounding box center [40, 120] width 47 height 8
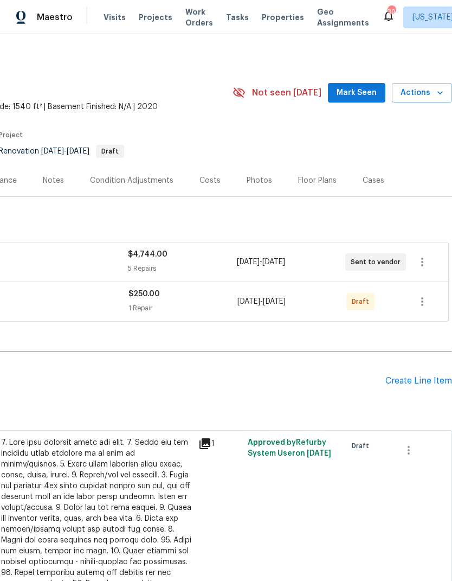
scroll to position [0, 161]
click at [422, 296] on icon "button" at bounding box center [422, 301] width 13 height 13
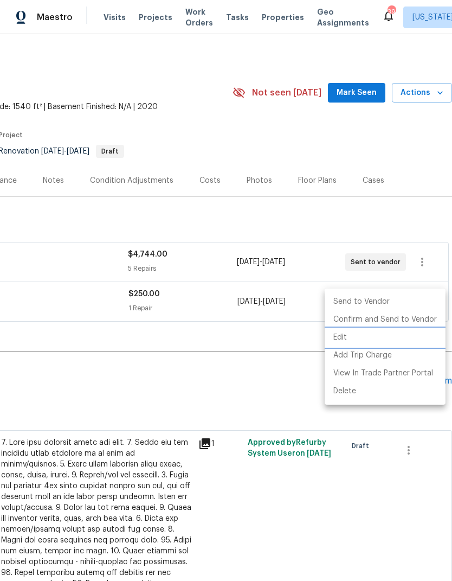
click at [358, 338] on li "Edit" at bounding box center [385, 338] width 121 height 18
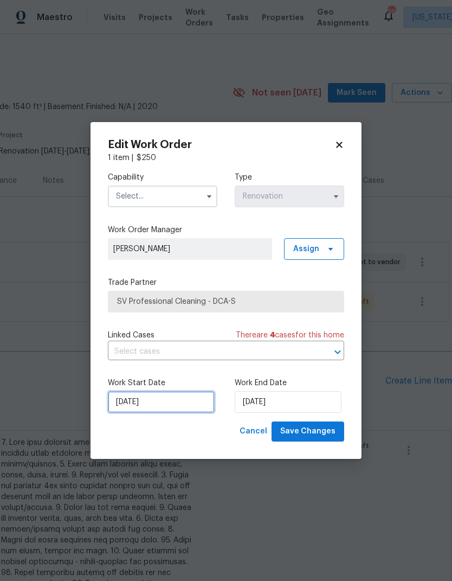
click at [162, 405] on input "[DATE]" at bounding box center [161, 402] width 107 height 22
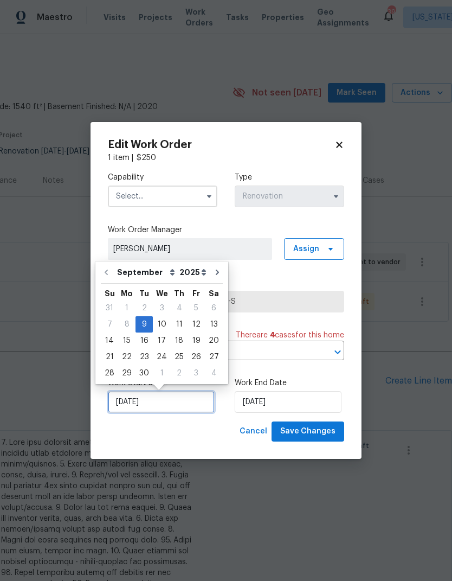
scroll to position [8, 0]
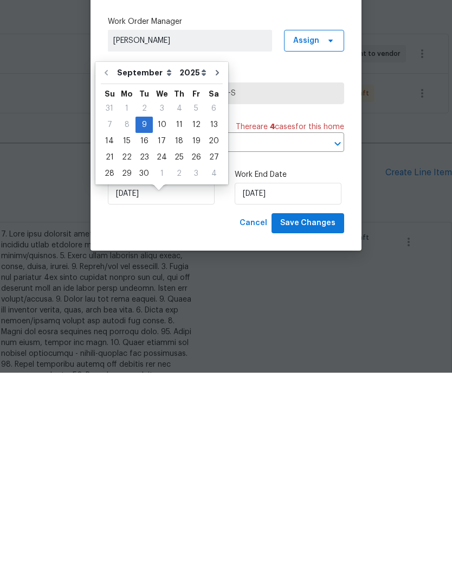
click at [287, 305] on body "Maestro Visits Projects Work Orders Tasks Properties Geo Assignments 39 Washing…" at bounding box center [226, 290] width 452 height 581
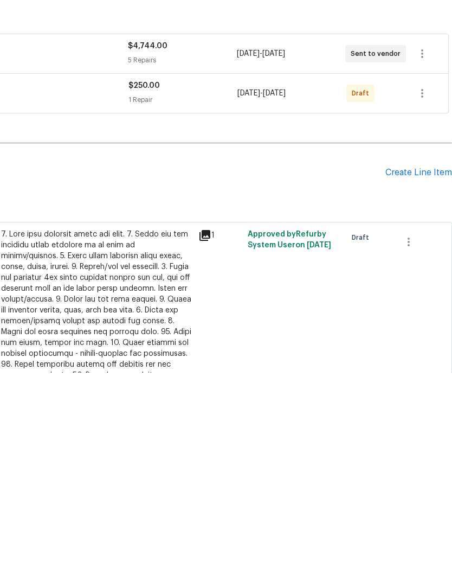
scroll to position [42, 0]
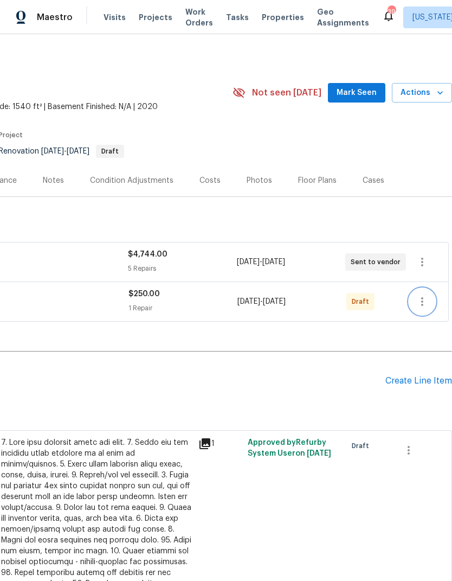
click at [421, 295] on icon "button" at bounding box center [422, 301] width 13 height 13
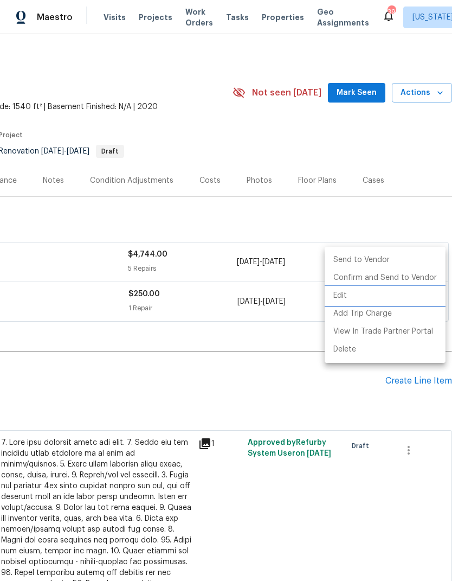
click at [363, 295] on li "Edit" at bounding box center [385, 296] width 121 height 18
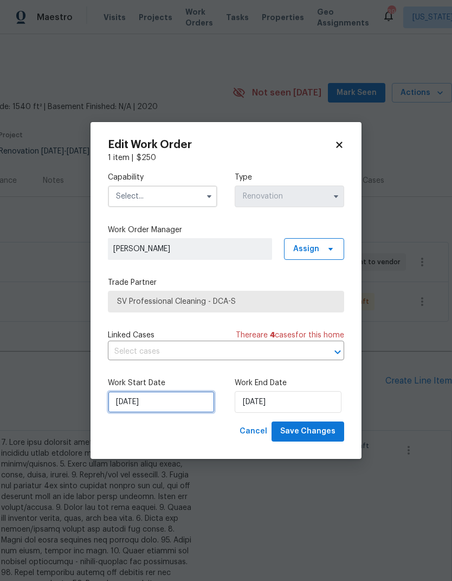
click at [163, 403] on input "[DATE]" at bounding box center [161, 402] width 107 height 22
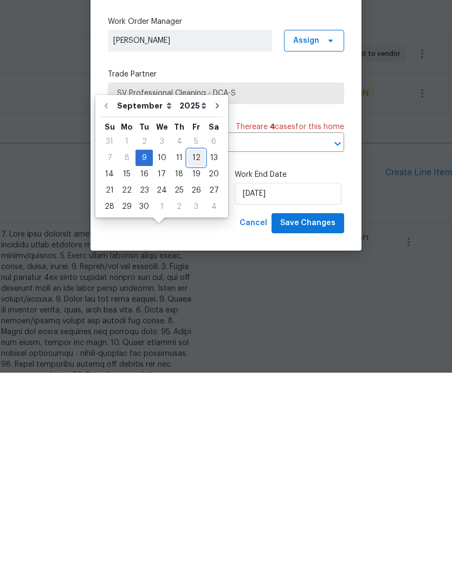
click at [193, 358] on div "12" at bounding box center [196, 365] width 17 height 15
type input "[DATE]"
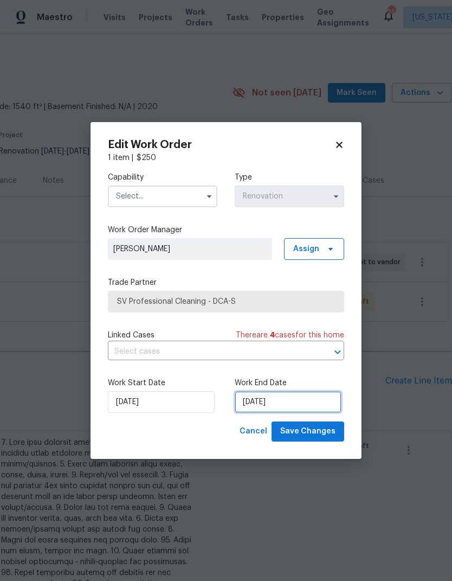
click at [284, 396] on input "[DATE]" at bounding box center [288, 402] width 107 height 22
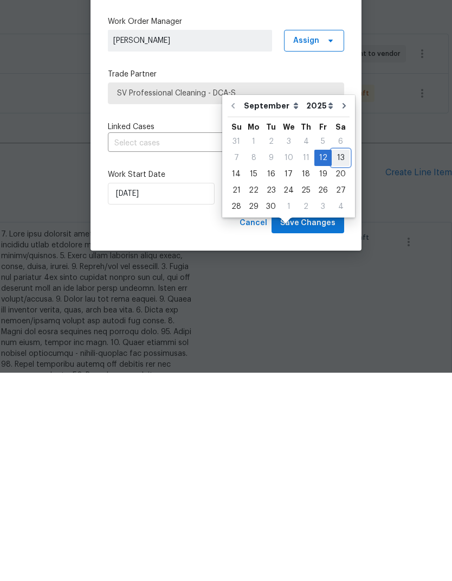
click at [333, 358] on div "13" at bounding box center [341, 365] width 18 height 15
type input "[DATE]"
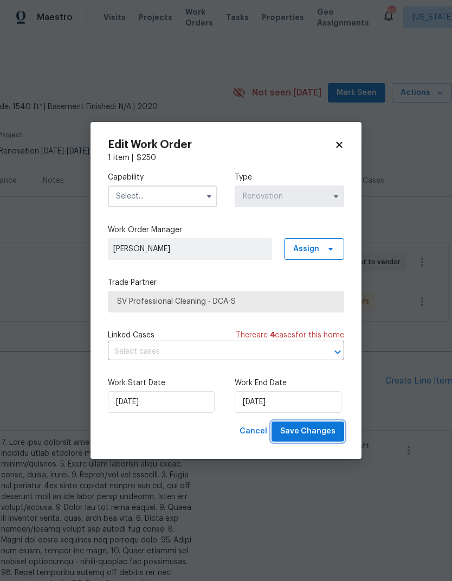
click at [323, 426] on span "Save Changes" at bounding box center [307, 432] width 55 height 14
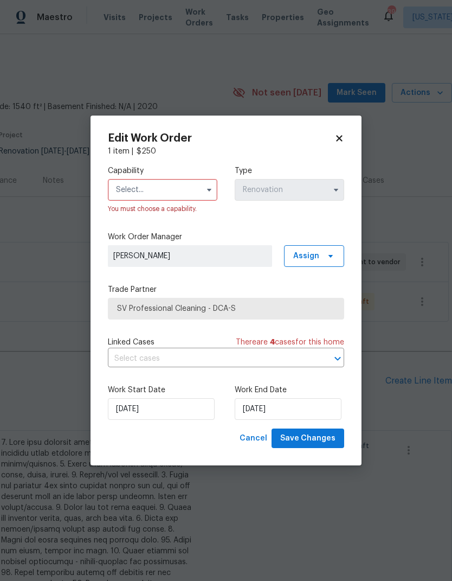
click at [203, 189] on button "button" at bounding box center [209, 189] width 13 height 13
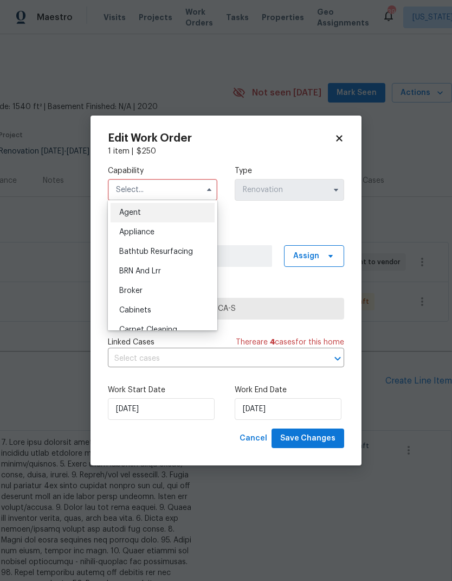
scroll to position [28, 0]
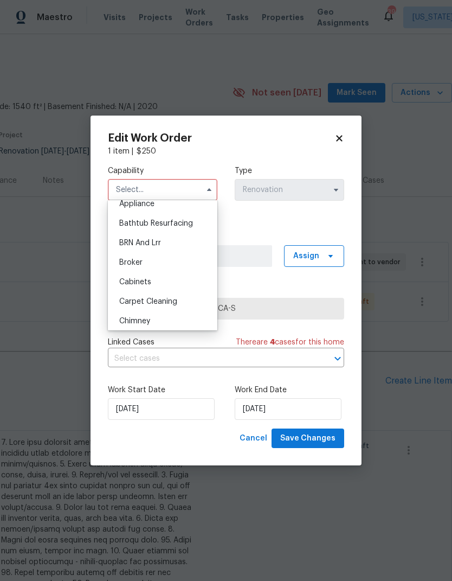
click at [177, 305] on span "Carpet Cleaning" at bounding box center [148, 302] width 58 height 8
type input "Carpet Cleaning"
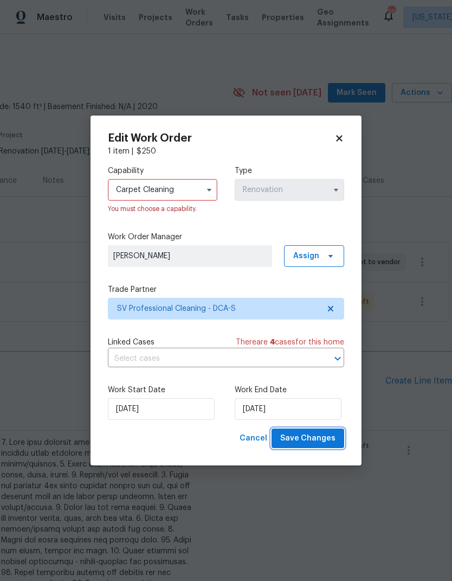
click at [318, 434] on span "Save Changes" at bounding box center [307, 439] width 55 height 14
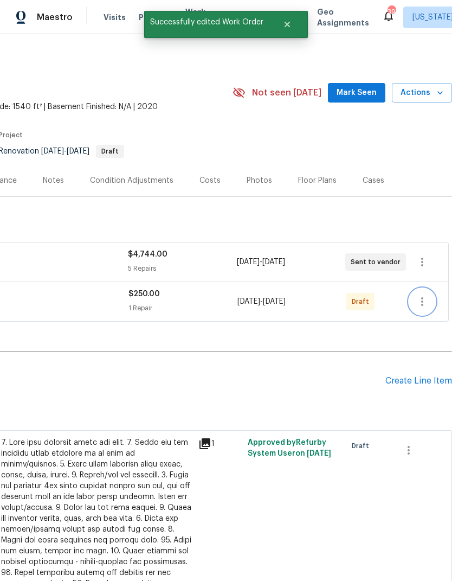
click at [423, 297] on icon "button" at bounding box center [422, 301] width 2 height 9
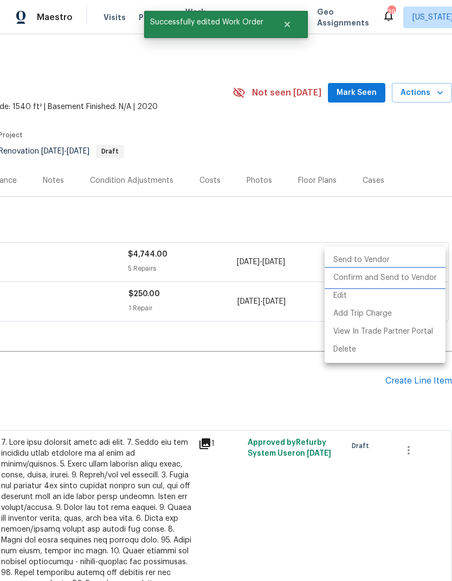
click at [390, 281] on li "Confirm and Send to Vendor" at bounding box center [385, 278] width 121 height 18
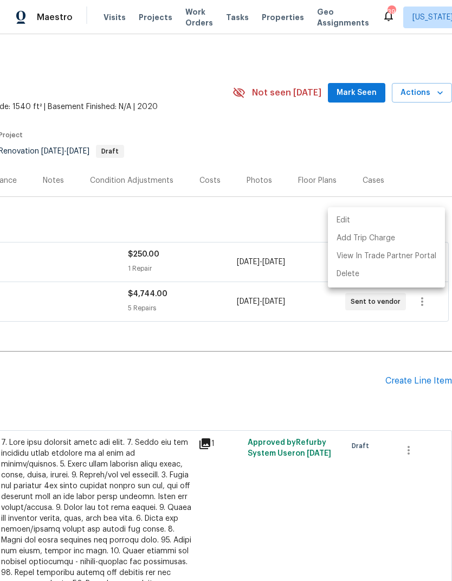
click at [290, 313] on div at bounding box center [226, 290] width 452 height 581
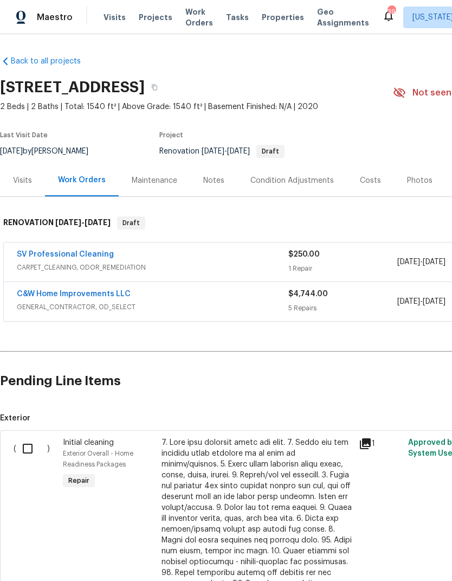
scroll to position [0, 0]
click at [27, 437] on input "checkbox" at bounding box center [31, 448] width 31 height 23
checkbox input "true"
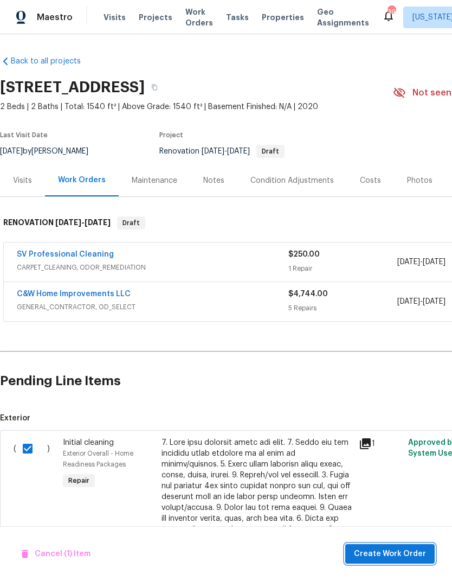
click at [407, 550] on span "Create Work Order" at bounding box center [390, 554] width 72 height 14
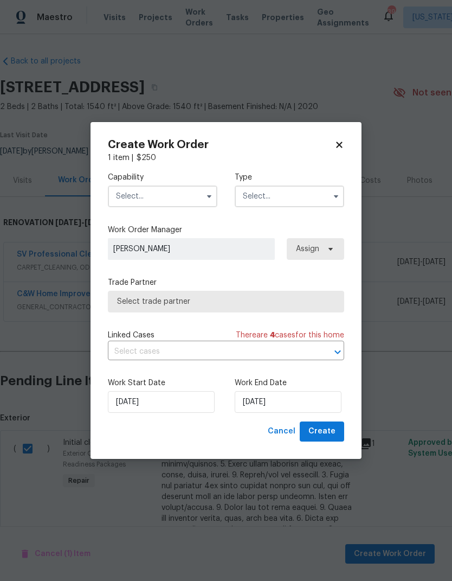
click at [168, 200] on input "text" at bounding box center [163, 196] width 110 height 22
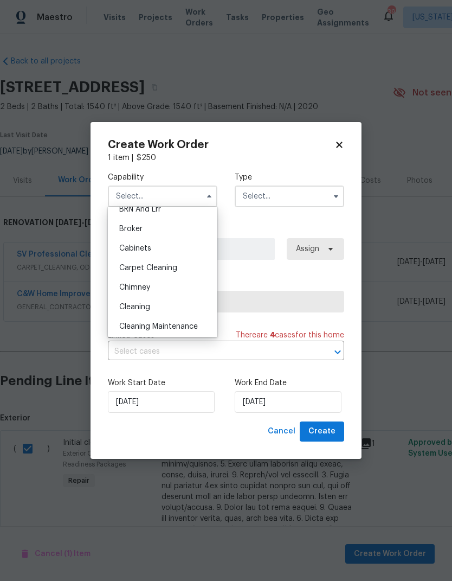
scroll to position [68, 0]
click at [161, 307] on div "Cleaning" at bounding box center [163, 308] width 104 height 20
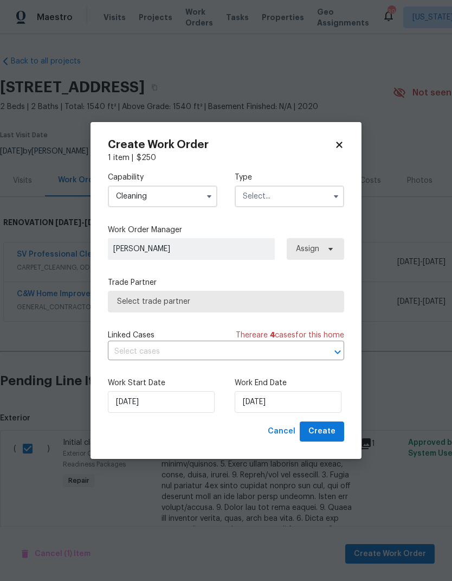
click at [197, 196] on input "Cleaning" at bounding box center [163, 196] width 110 height 22
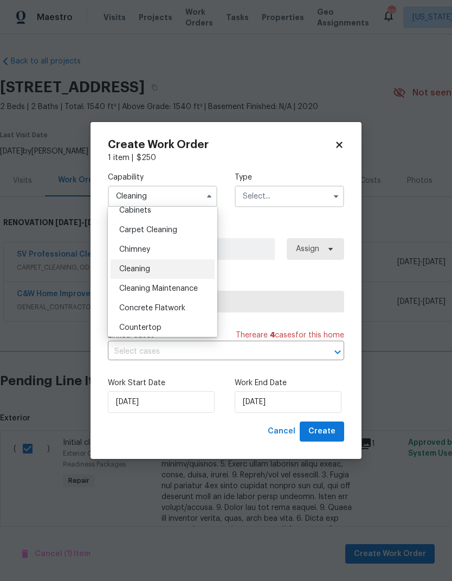
scroll to position [106, 0]
click at [181, 296] on div "Cleaning Maintenance" at bounding box center [163, 289] width 104 height 20
type input "Cleaning Maintenance"
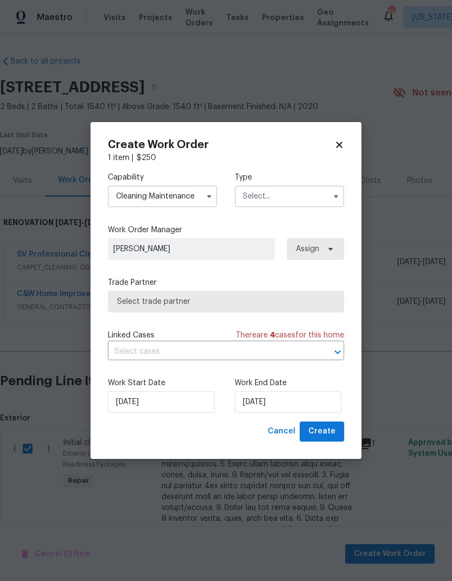
click at [322, 197] on input "text" at bounding box center [290, 196] width 110 height 22
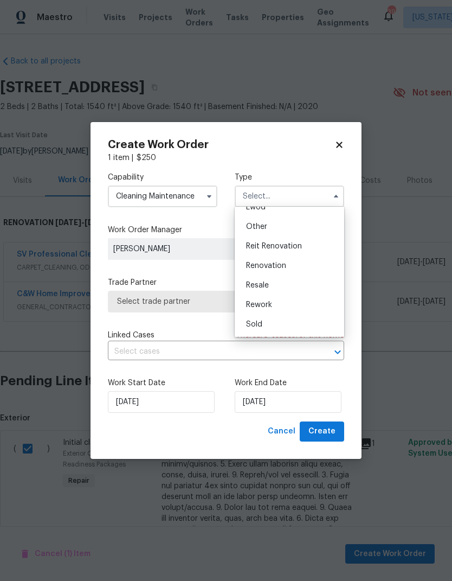
scroll to position [129, 0]
click at [281, 262] on span "Renovation" at bounding box center [266, 266] width 40 height 8
type input "Renovation"
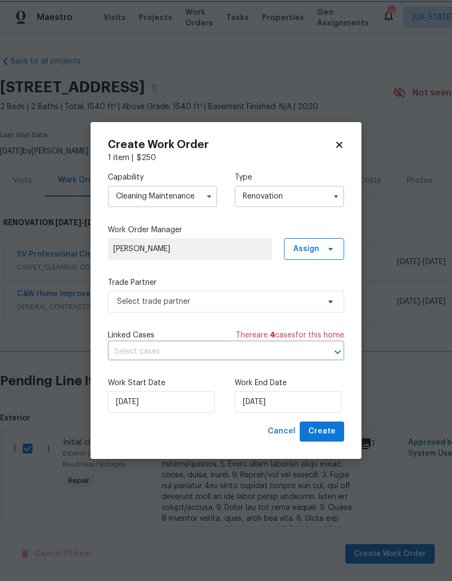
scroll to position [0, 0]
click at [323, 251] on span "Assign" at bounding box center [314, 249] width 60 height 22
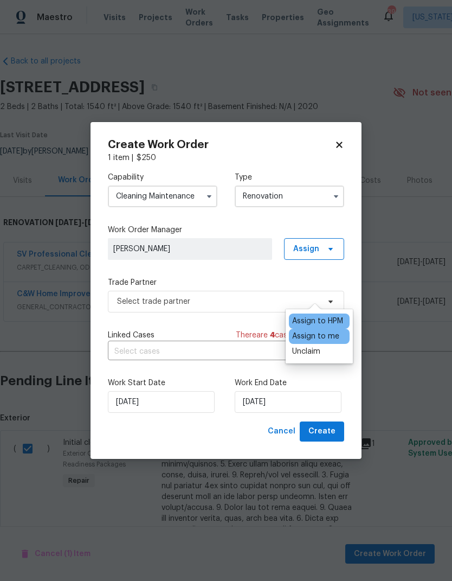
click at [259, 279] on label "Trade Partner" at bounding box center [226, 282] width 236 height 11
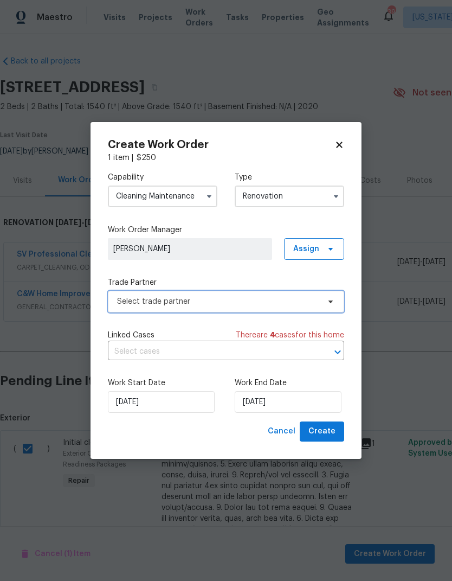
click at [297, 296] on span "Select trade partner" at bounding box center [218, 301] width 202 height 11
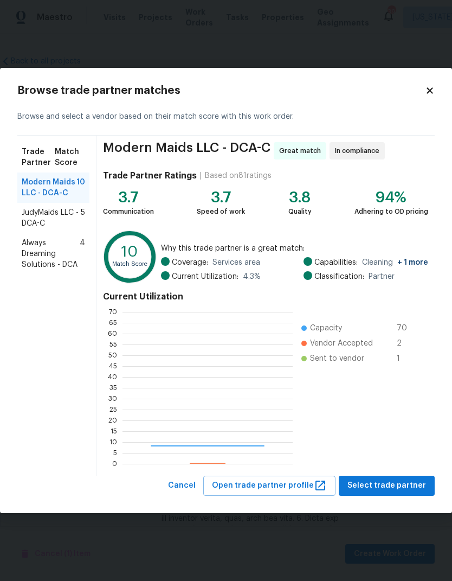
scroll to position [152, 170]
click at [55, 221] on span "JudyMaids LLC - DCA-C" at bounding box center [51, 218] width 59 height 22
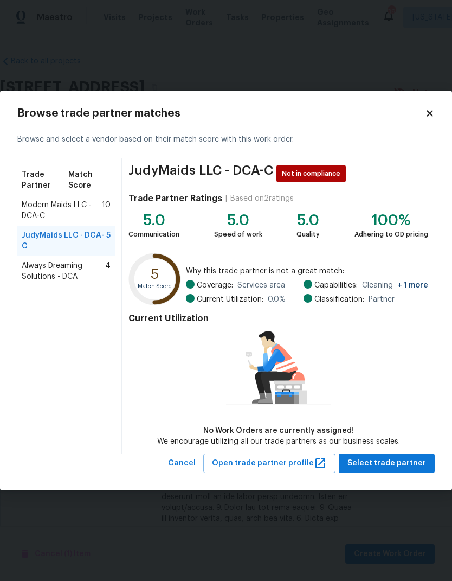
click at [63, 217] on span "Modern Maids LLC - DCA-C" at bounding box center [62, 211] width 80 height 22
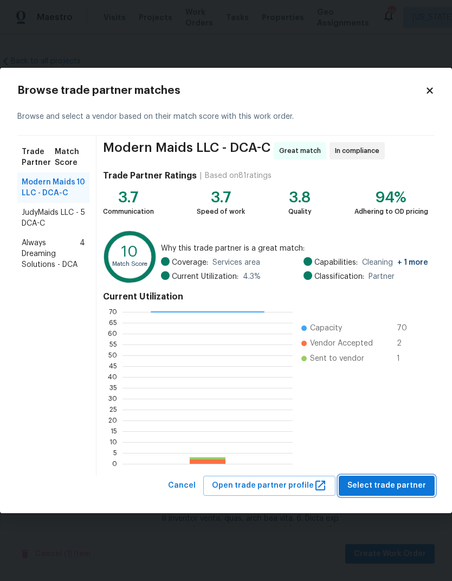
click at [394, 491] on span "Select trade partner" at bounding box center [387, 486] width 79 height 14
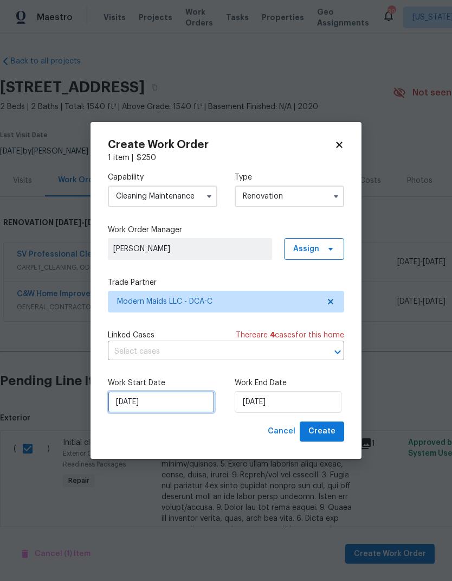
click at [171, 409] on input "[DATE]" at bounding box center [161, 402] width 107 height 22
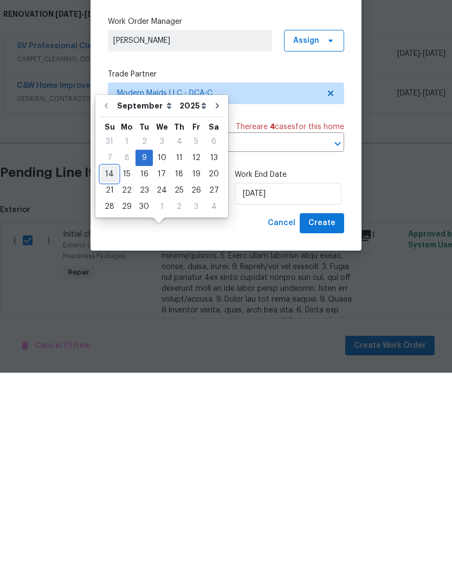
click at [104, 375] on div "14" at bounding box center [109, 382] width 17 height 15
type input "[DATE]"
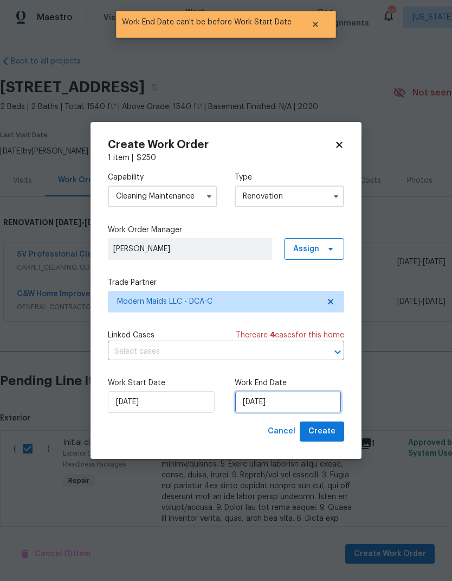
click at [266, 403] on input "[DATE]" at bounding box center [288, 402] width 107 height 22
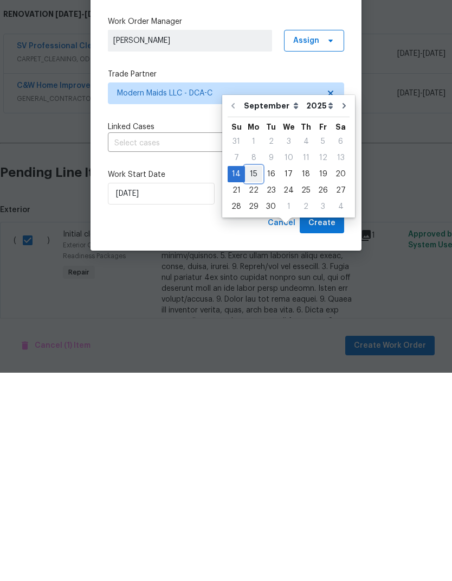
click at [255, 375] on div "15" at bounding box center [253, 382] width 17 height 15
type input "[DATE]"
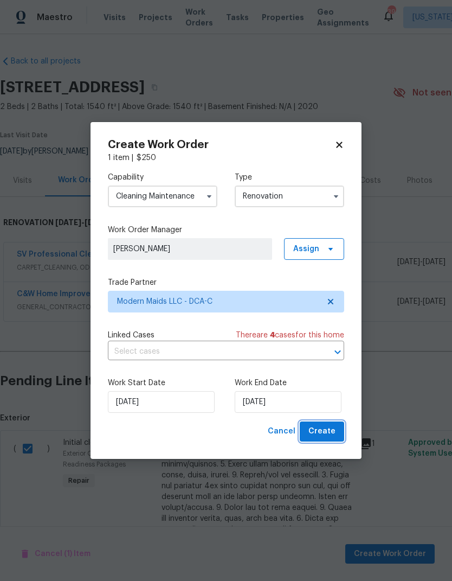
click at [320, 438] on span "Create" at bounding box center [322, 432] width 27 height 14
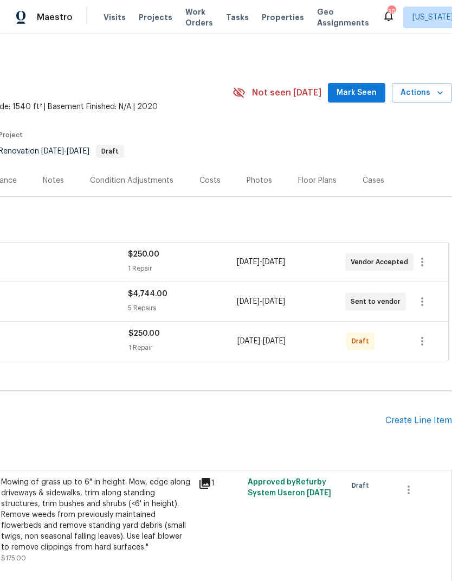
scroll to position [0, 161]
click at [424, 341] on icon "button" at bounding box center [422, 341] width 13 height 13
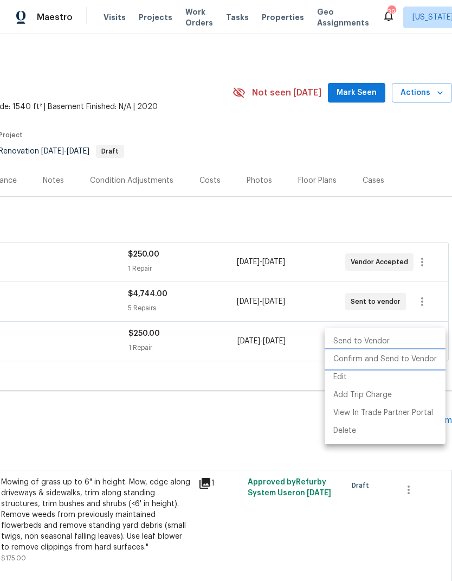
click at [390, 360] on li "Confirm and Send to Vendor" at bounding box center [385, 359] width 121 height 18
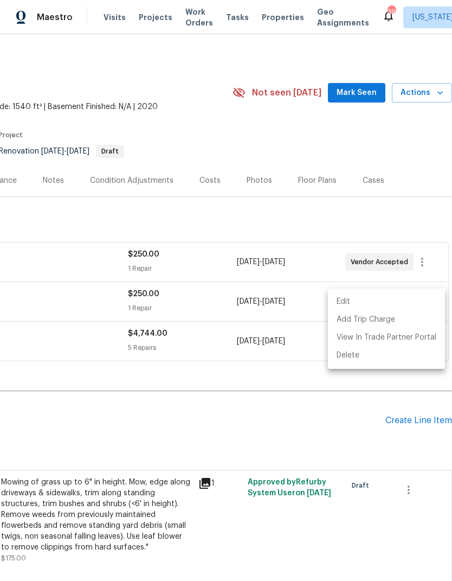
click at [304, 381] on div at bounding box center [226, 290] width 452 height 581
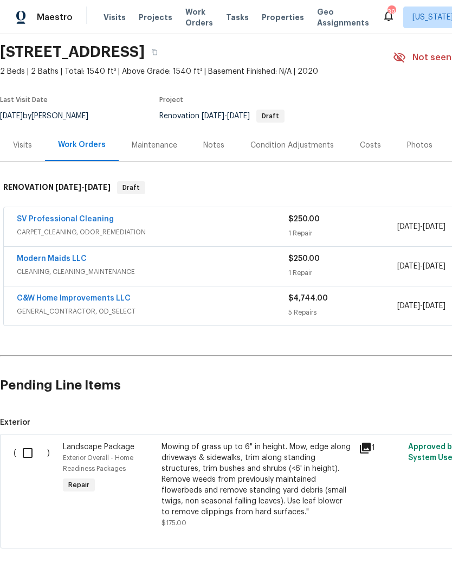
scroll to position [35, 0]
click at [34, 452] on input "checkbox" at bounding box center [31, 453] width 31 height 23
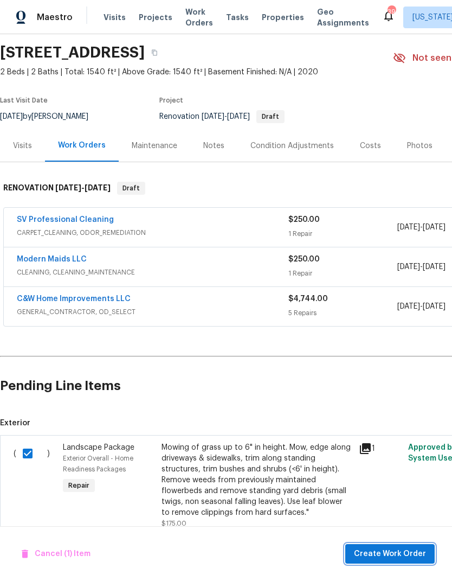
click at [405, 551] on span "Create Work Order" at bounding box center [390, 554] width 72 height 14
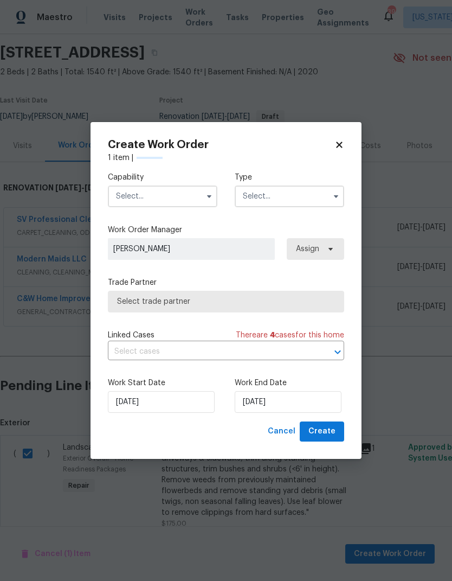
checkbox input "false"
click at [193, 205] on input "text" at bounding box center [163, 196] width 110 height 22
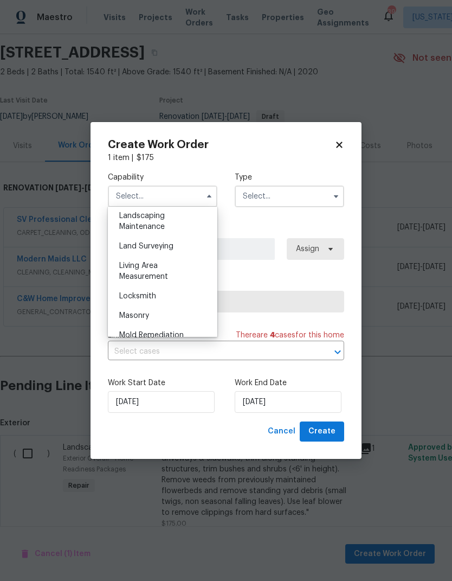
scroll to position [712, 0]
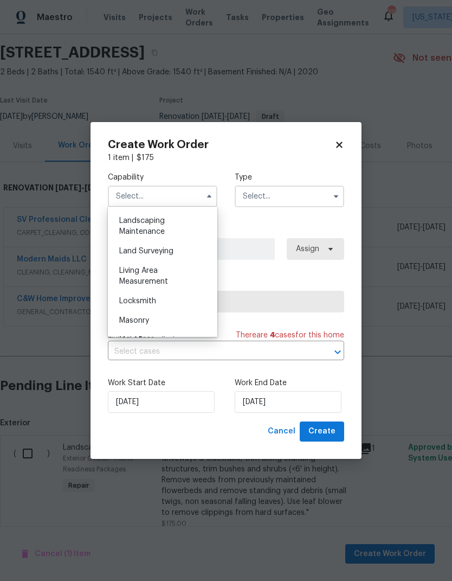
click at [163, 231] on span "Landscaping Maintenance" at bounding box center [142, 226] width 46 height 18
type input "Landscaping Maintenance"
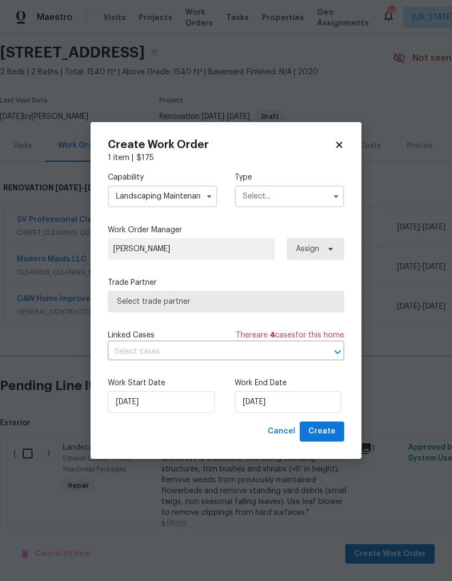
click at [313, 201] on input "text" at bounding box center [290, 196] width 110 height 22
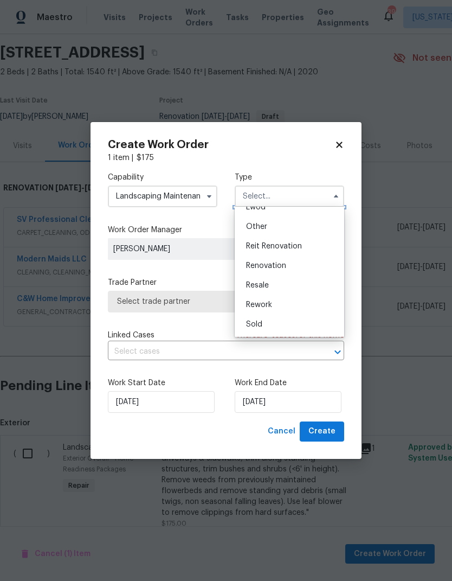
scroll to position [129, 0]
click at [279, 269] on span "Renovation" at bounding box center [266, 266] width 40 height 8
type input "Renovation"
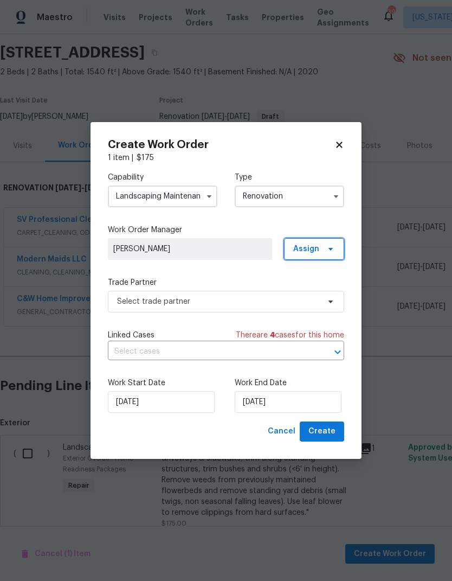
click at [331, 254] on span "Assign" at bounding box center [314, 249] width 60 height 22
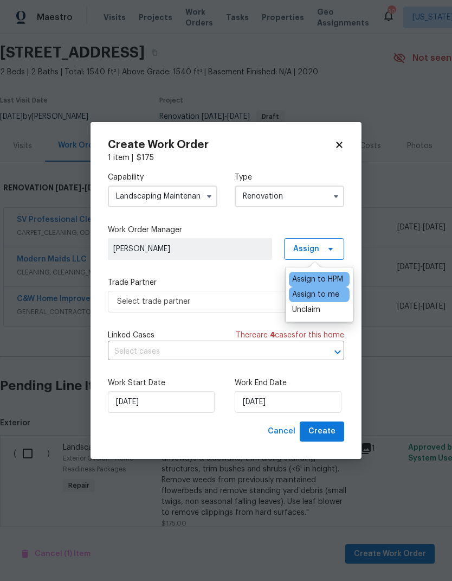
click at [252, 274] on div "Capability Landscaping Maintenance Type Renovation Work Order Manager Nicolas C…" at bounding box center [226, 292] width 236 height 258
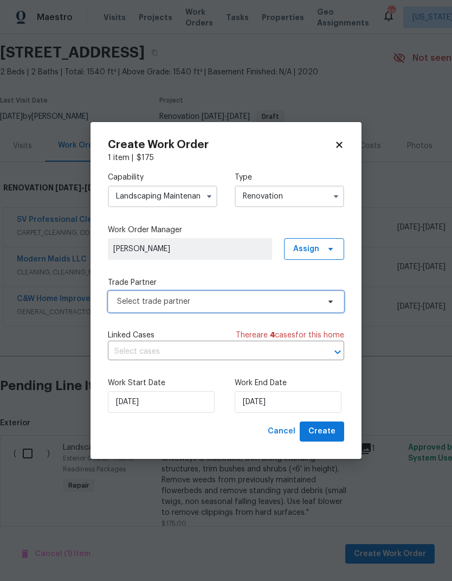
click at [280, 307] on span "Select trade partner" at bounding box center [226, 302] width 236 height 22
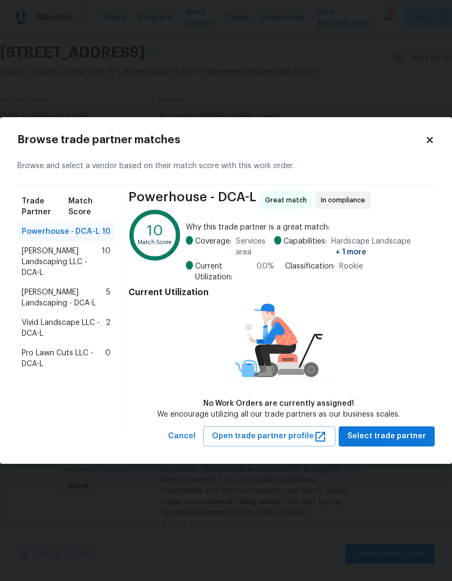
click at [82, 270] on div "Ruiz Landscaping LLC - DCA-L 10" at bounding box center [66, 261] width 98 height 41
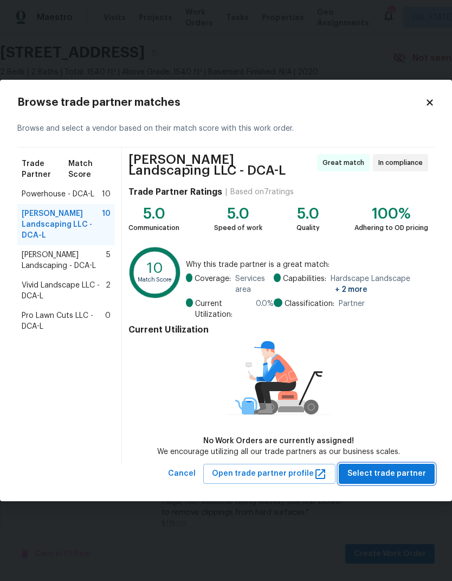
click at [402, 472] on span "Select trade partner" at bounding box center [387, 474] width 79 height 14
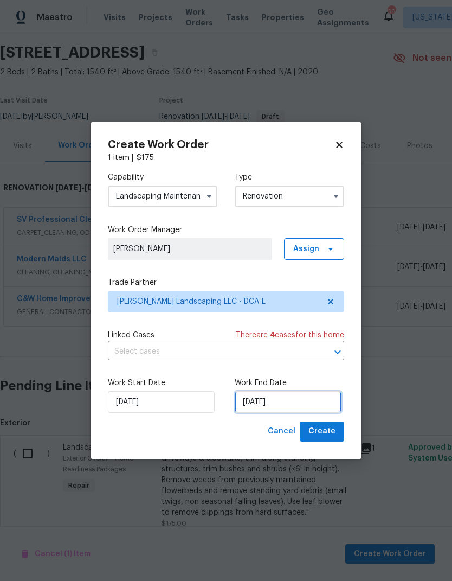
click at [273, 406] on input "[DATE]" at bounding box center [288, 402] width 107 height 22
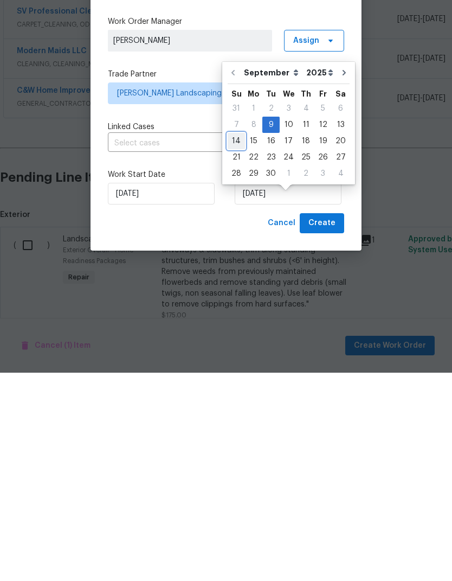
click at [241, 342] on div "14" at bounding box center [236, 349] width 17 height 15
type input "[DATE]"
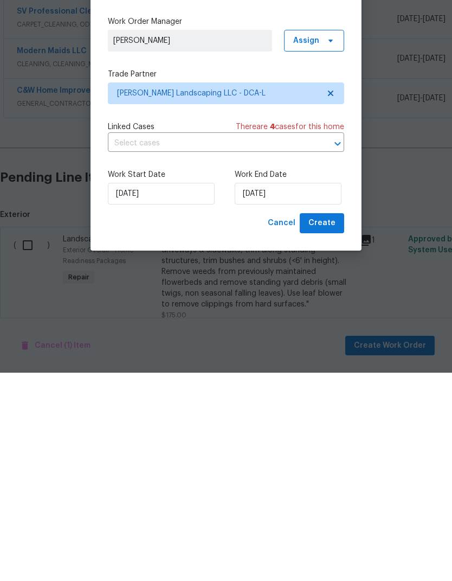
scroll to position [42, 0]
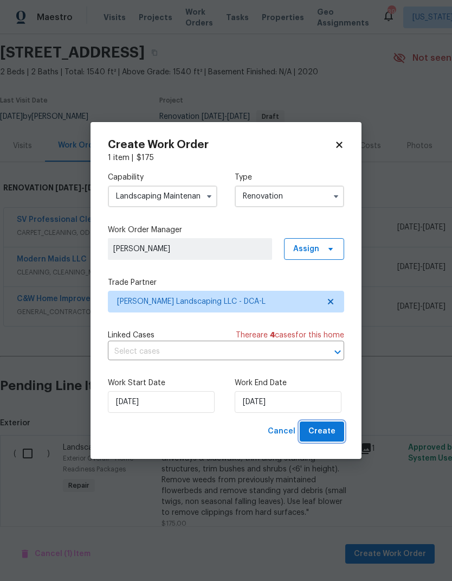
click at [324, 429] on span "Create" at bounding box center [322, 432] width 27 height 14
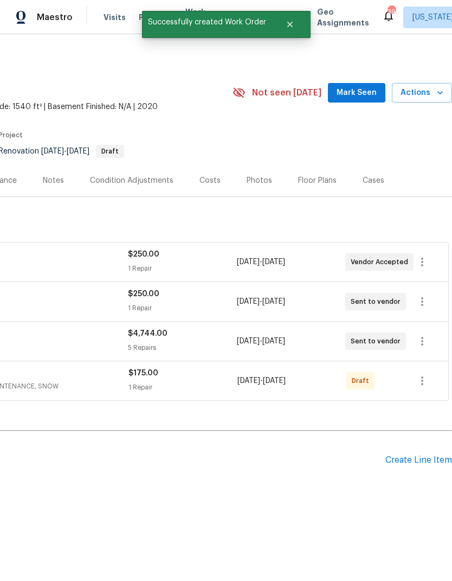
scroll to position [0, 161]
click at [419, 380] on icon "button" at bounding box center [422, 380] width 13 height 13
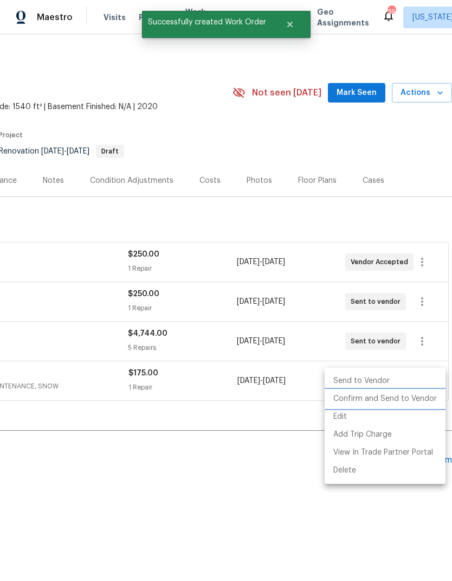
click at [394, 397] on li "Confirm and Send to Vendor" at bounding box center [385, 399] width 121 height 18
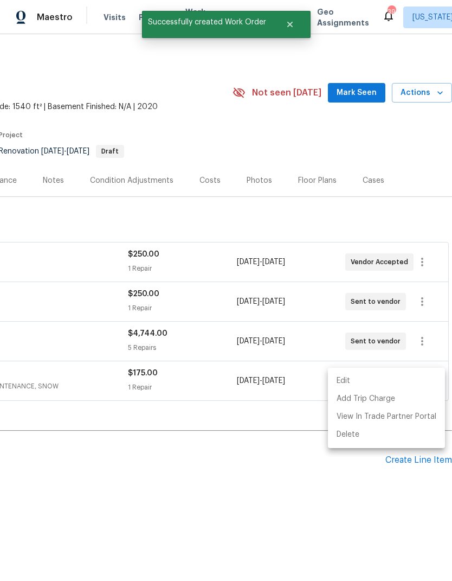
click at [331, 528] on div at bounding box center [226, 290] width 452 height 581
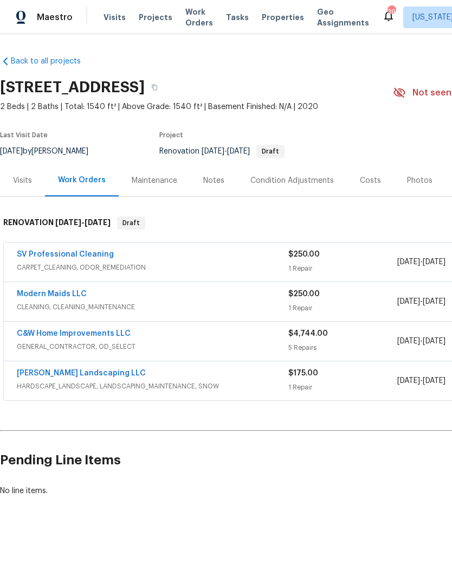
scroll to position [0, -1]
click at [99, 331] on link "C&W Home Improvements LLC" at bounding box center [74, 334] width 114 height 8
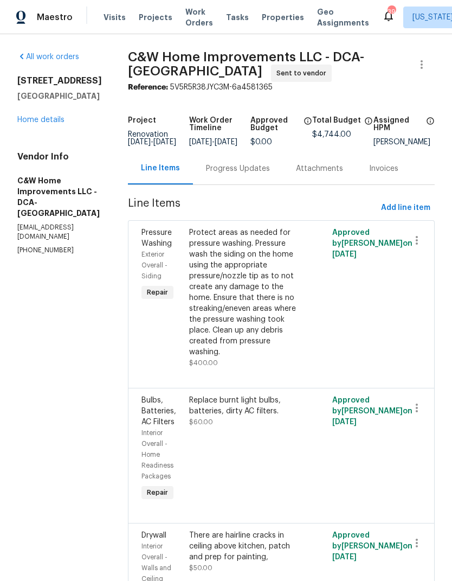
click at [50, 124] on link "Home details" at bounding box center [40, 120] width 47 height 8
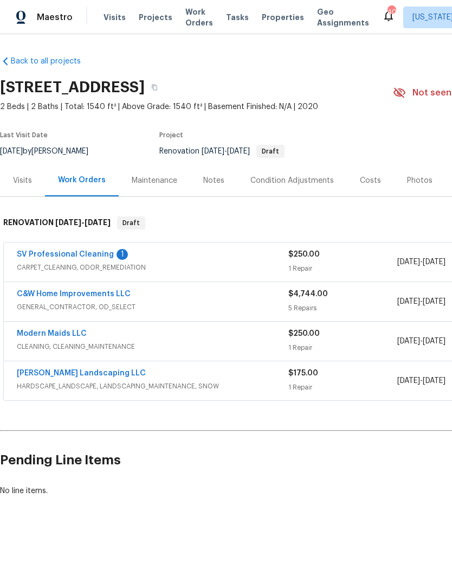
click at [75, 257] on link "SV Professional Cleaning" at bounding box center [65, 255] width 97 height 8
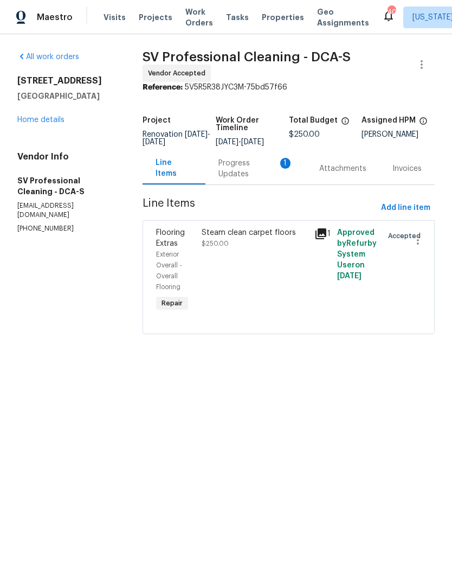
click at [251, 179] on div "Progress Updates 1" at bounding box center [256, 169] width 75 height 22
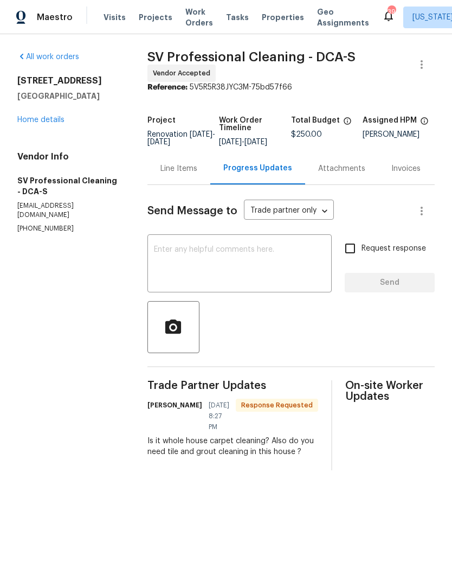
click at [234, 284] on textarea at bounding box center [239, 265] width 171 height 38
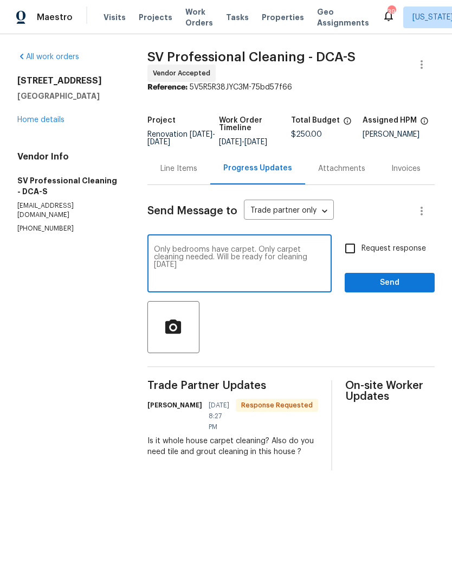
type textarea "Only bedrooms have carpet. Only carpet cleaning needed. Will be ready for clean…"
click at [351, 260] on input "Request response" at bounding box center [350, 248] width 23 height 23
checkbox input "true"
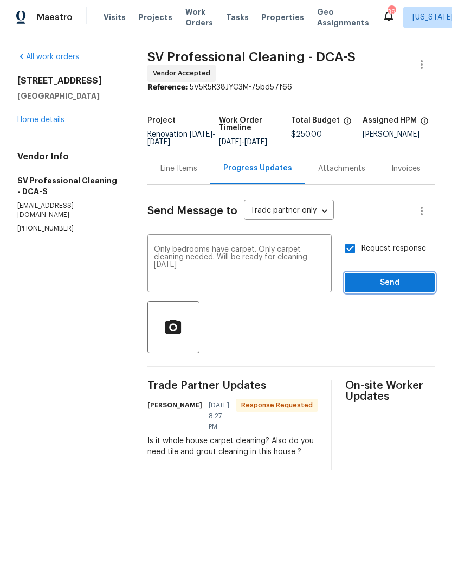
click at [399, 283] on button "Send" at bounding box center [390, 283] width 90 height 20
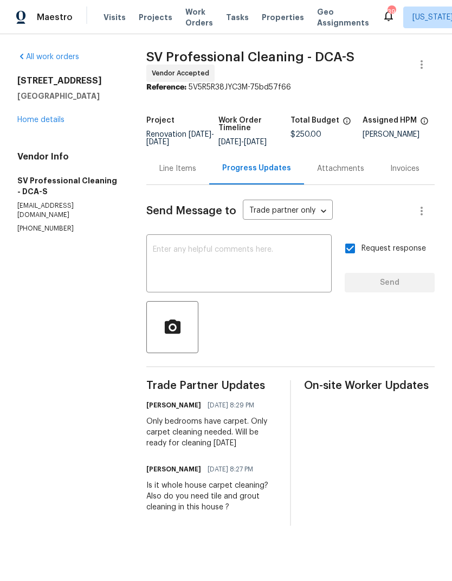
click at [27, 132] on div "All work orders 21822 Boneset Way Germantown, MD 20876 Home details Vendor Info…" at bounding box center [68, 143] width 103 height 182
click at [27, 131] on div "All work orders 21822 Boneset Way Germantown, MD 20876 Home details Vendor Info…" at bounding box center [68, 143] width 103 height 182
click at [24, 118] on link "Home details" at bounding box center [40, 120] width 47 height 8
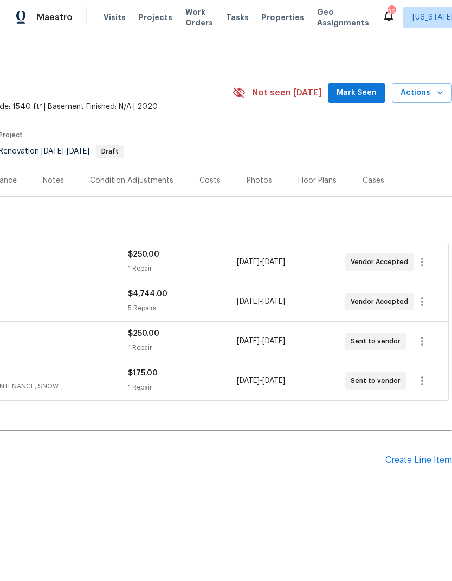
scroll to position [0, 161]
